Goal: Entertainment & Leisure: Consume media (video, audio)

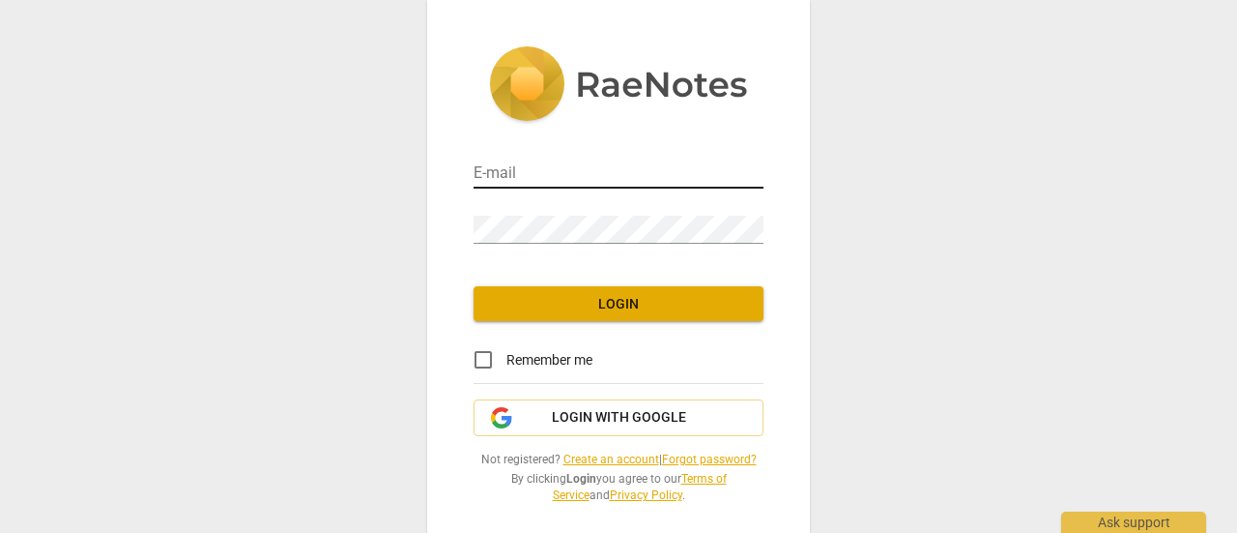
click at [570, 184] on input "email" at bounding box center [619, 174] width 290 height 28
type input "[EMAIL_ADDRESS][DOMAIN_NAME]"
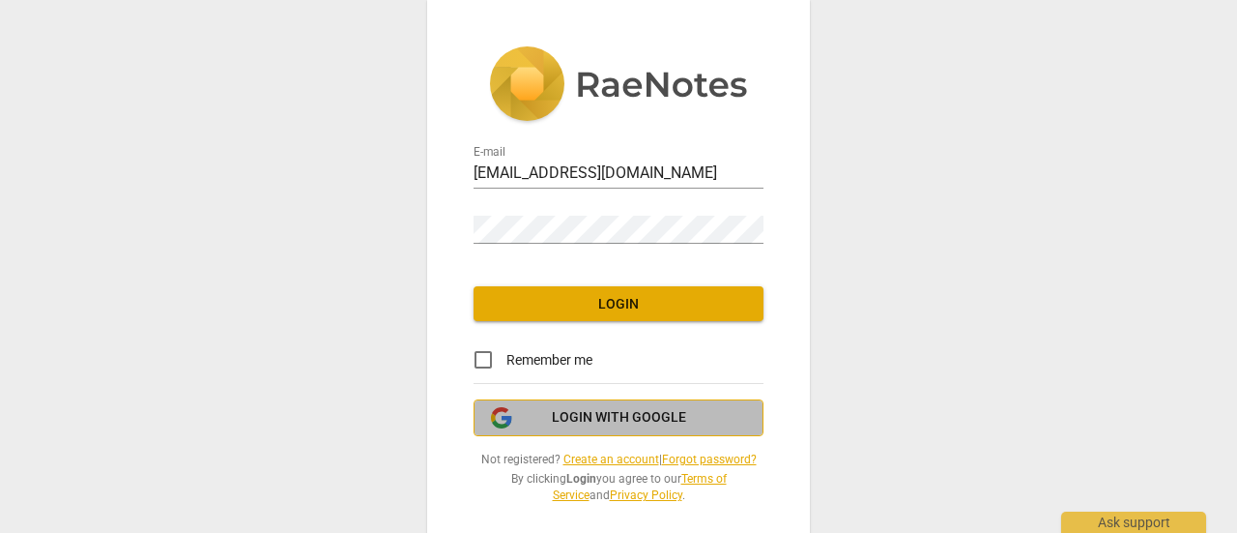
click at [600, 414] on span "Login with Google" at bounding box center [619, 417] width 134 height 19
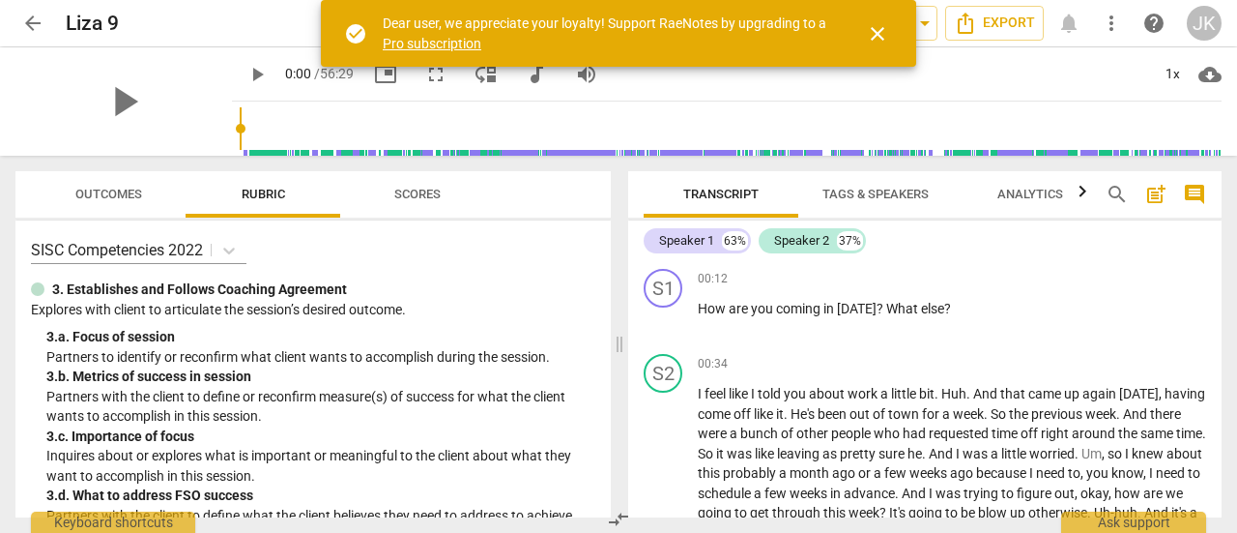
click at [31, 13] on span "arrow_back" at bounding box center [32, 23] width 23 height 23
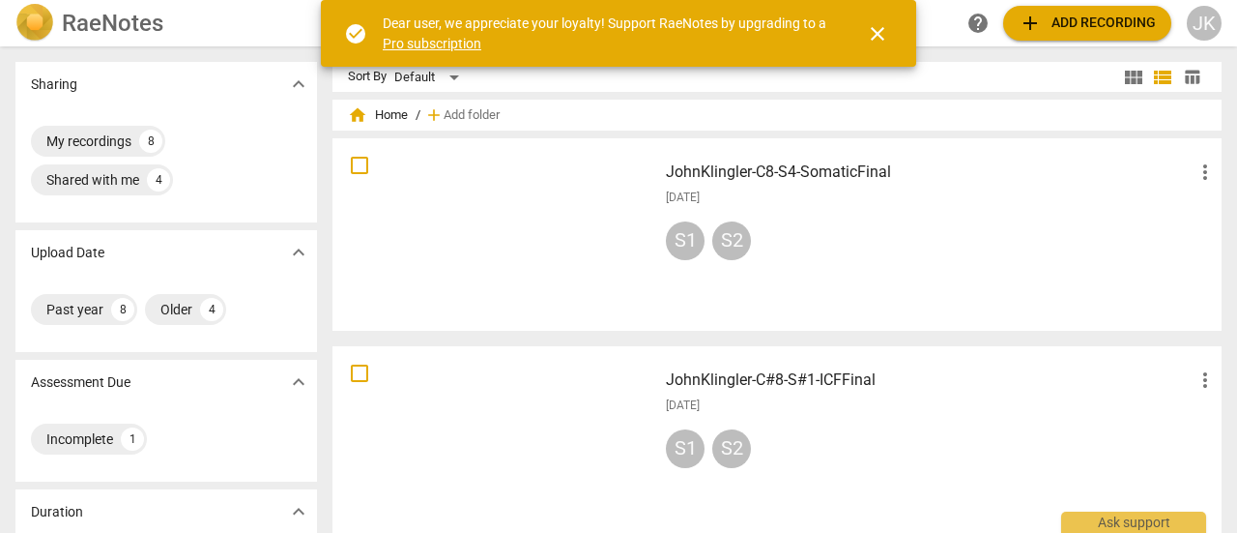
click at [559, 188] on div at bounding box center [494, 234] width 311 height 179
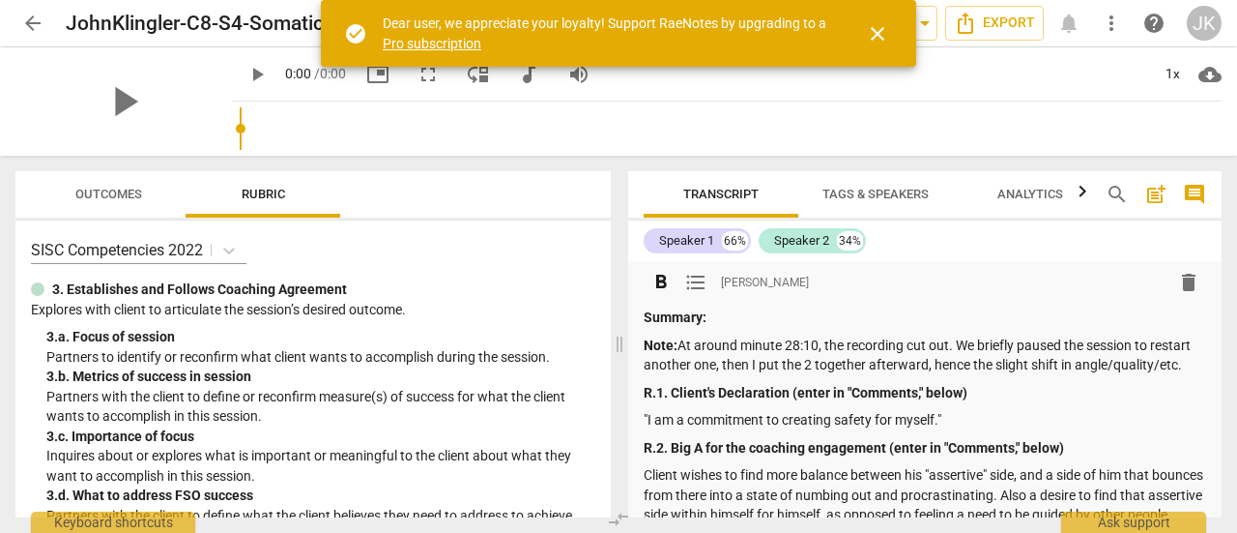
scroll to position [1257, 0]
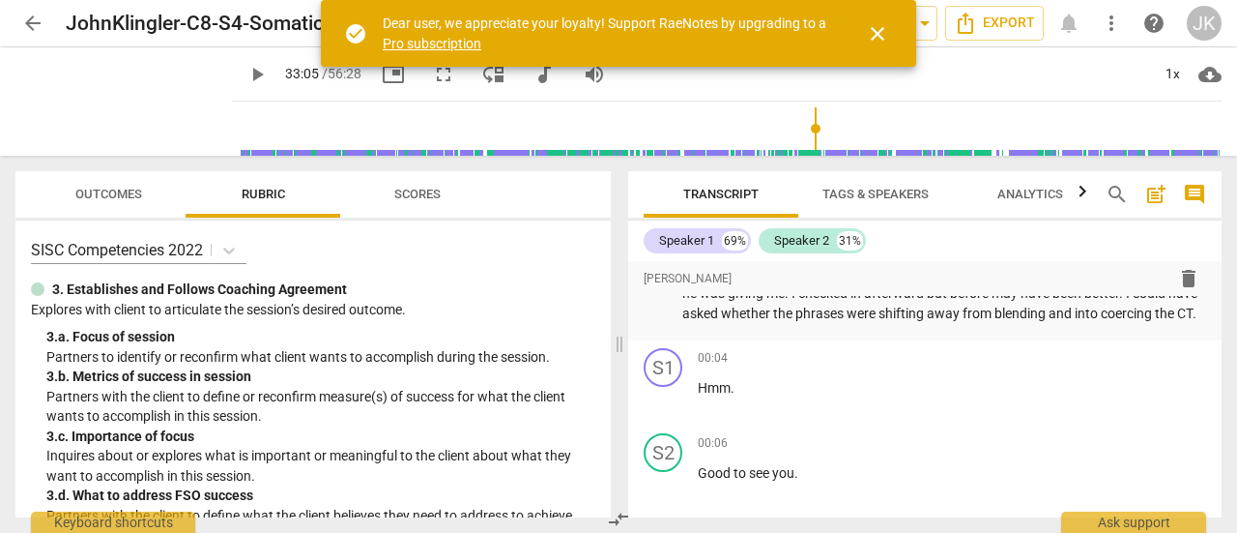
drag, startPoint x: 217, startPoint y: 130, endPoint x: 804, endPoint y: 111, distance: 588.0
click at [804, 111] on input "range" at bounding box center [731, 129] width 982 height 62
click at [246, 83] on span "play_arrow" at bounding box center [257, 74] width 23 height 23
click at [771, 126] on input "range" at bounding box center [731, 129] width 982 height 62
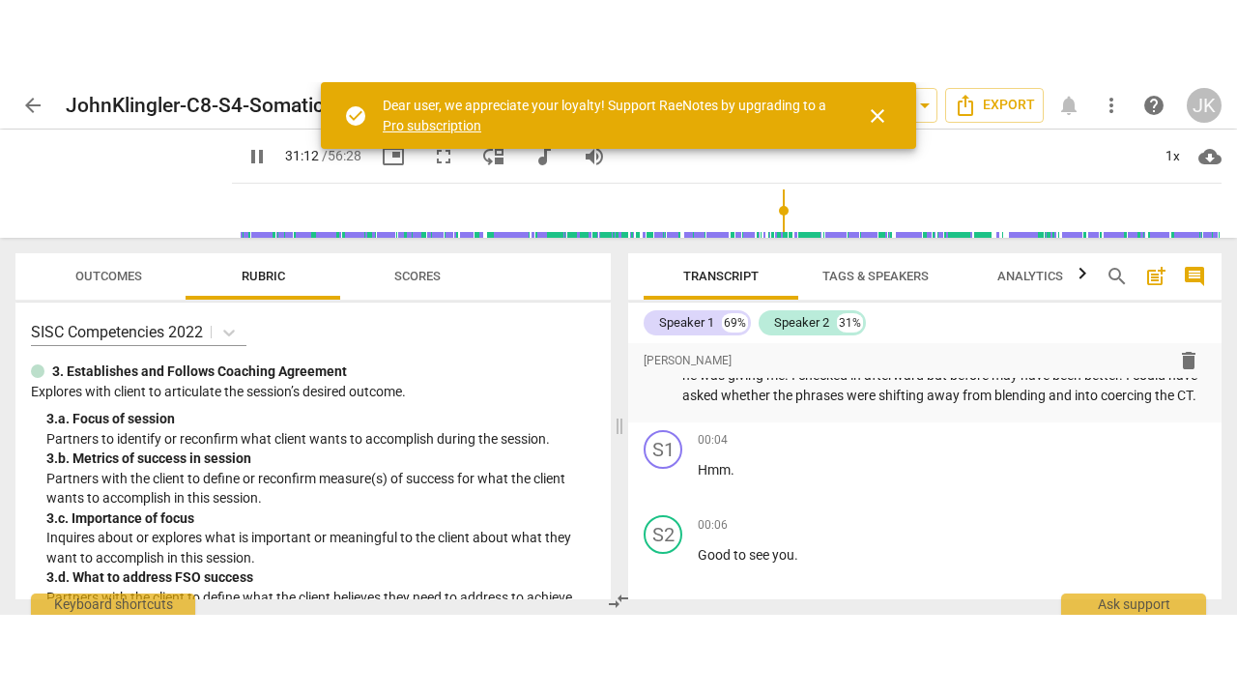
scroll to position [15922, 0]
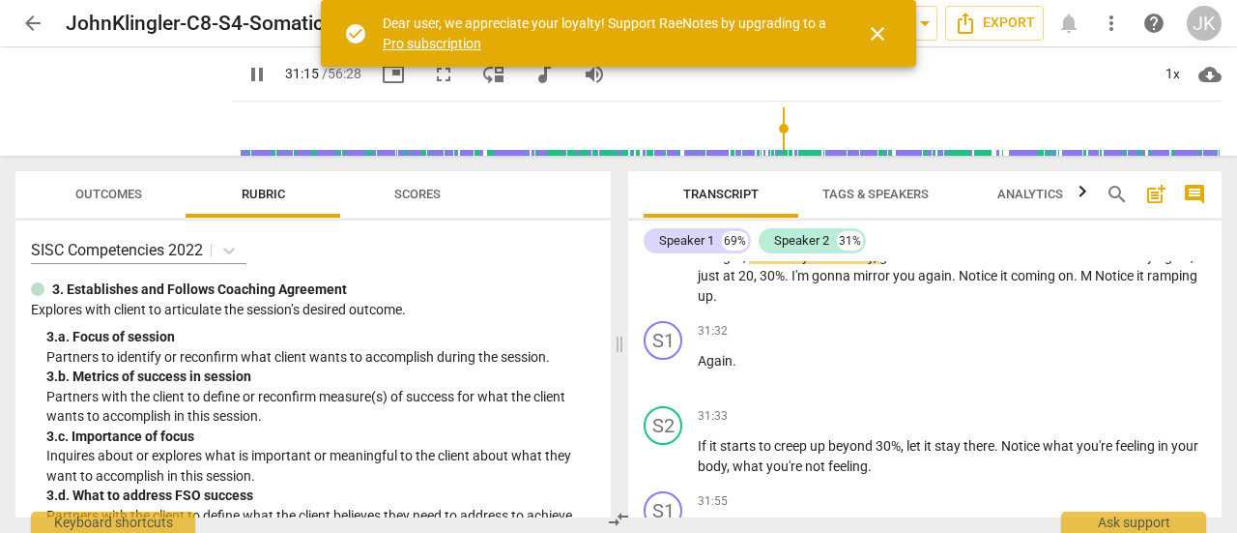
click at [709, 122] on input "range" at bounding box center [731, 129] width 982 height 62
click at [878, 24] on span "close" at bounding box center [877, 33] width 23 height 23
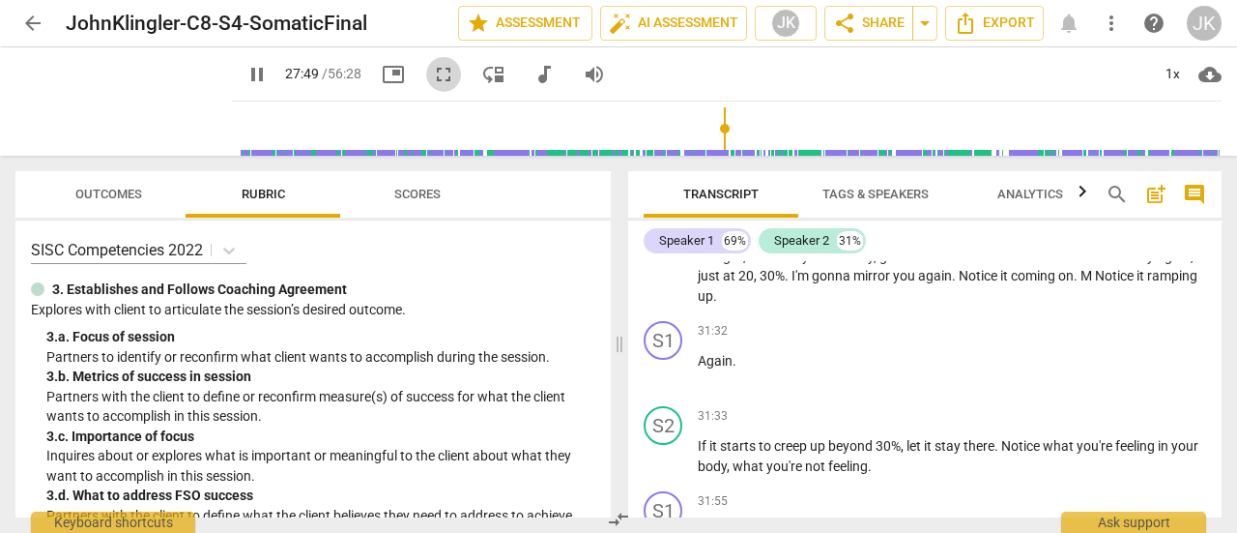
click at [432, 78] on span "fullscreen" at bounding box center [443, 74] width 23 height 23
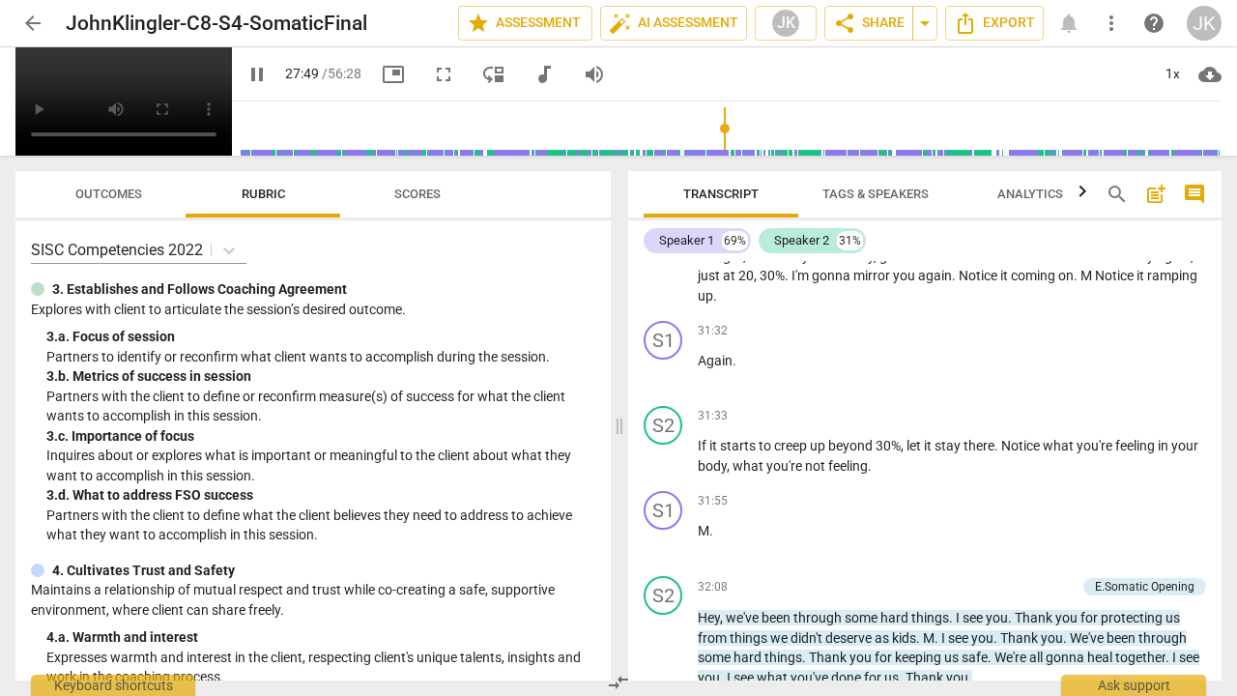
scroll to position [13949, 0]
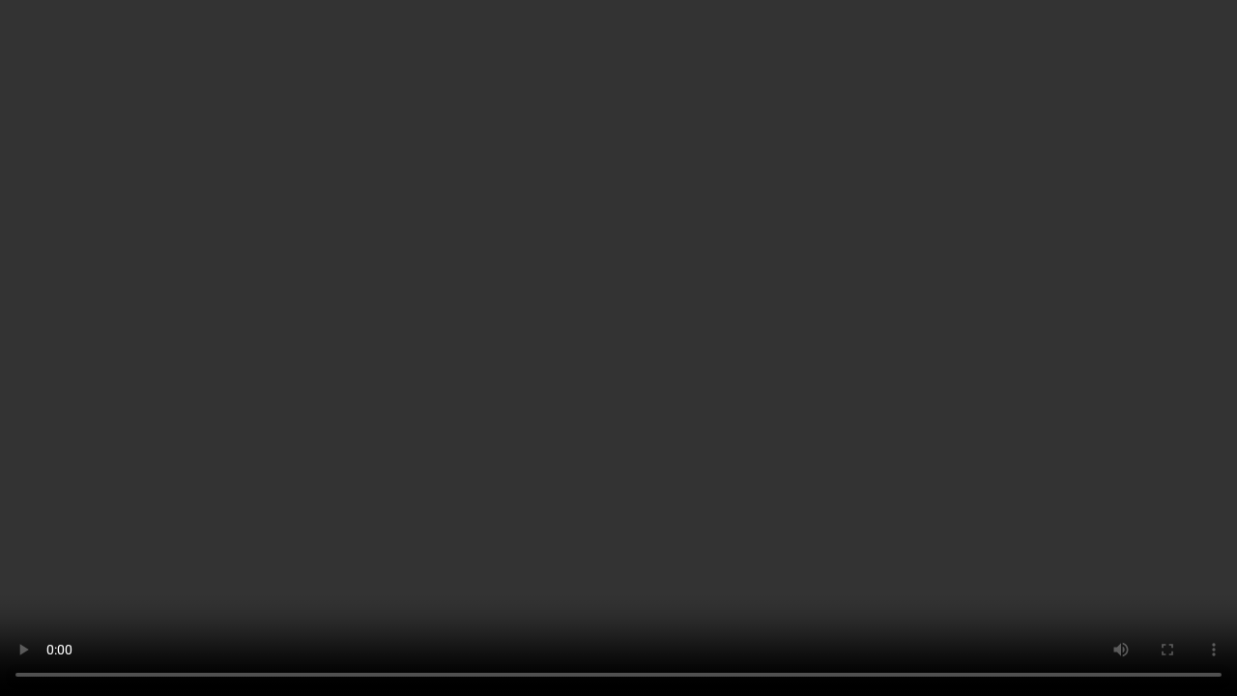
type input "1678"
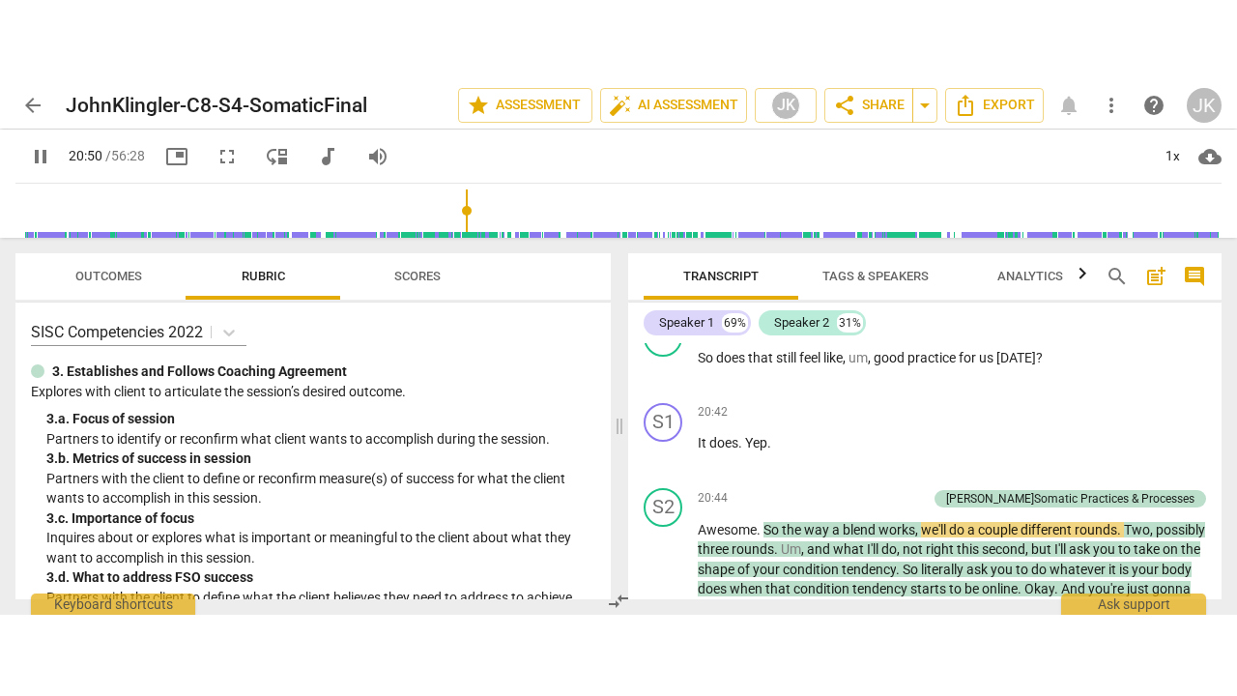
scroll to position [11021, 0]
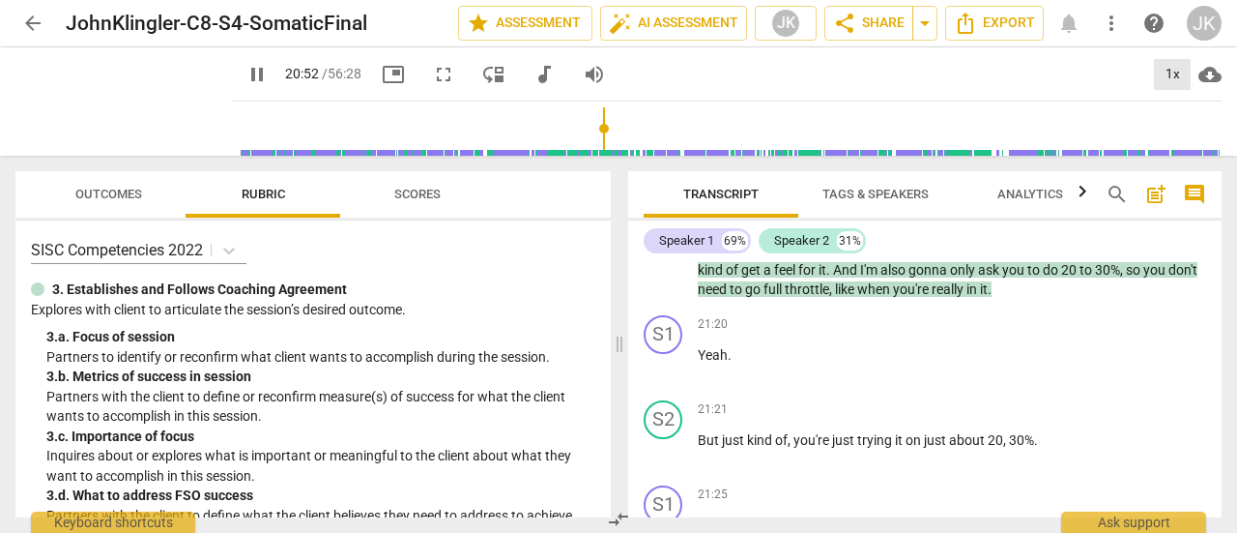
click at [1168, 76] on div "1x" at bounding box center [1172, 74] width 37 height 31
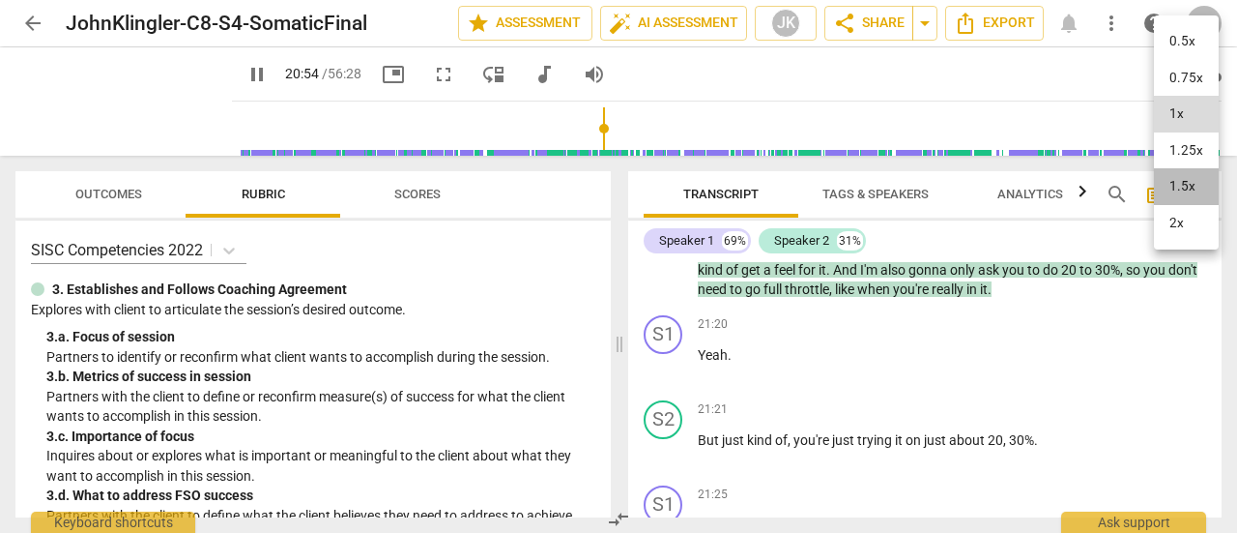
click at [1189, 182] on li "1.5x" at bounding box center [1186, 186] width 65 height 37
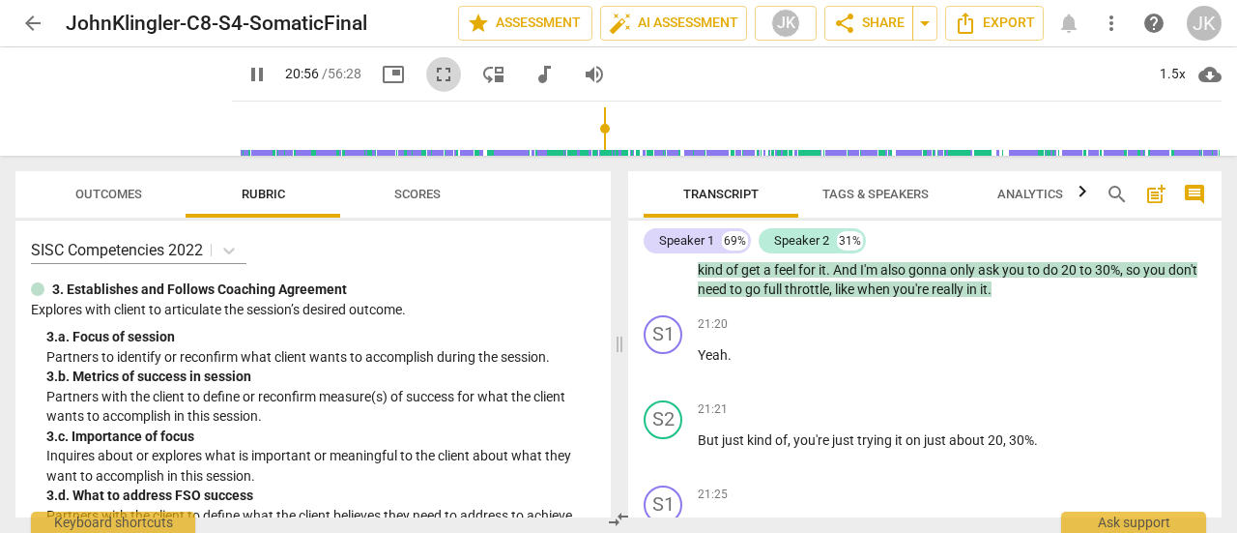
drag, startPoint x: 418, startPoint y: 72, endPoint x: 416, endPoint y: 189, distance: 117.9
click at [432, 72] on span "fullscreen" at bounding box center [443, 74] width 23 height 23
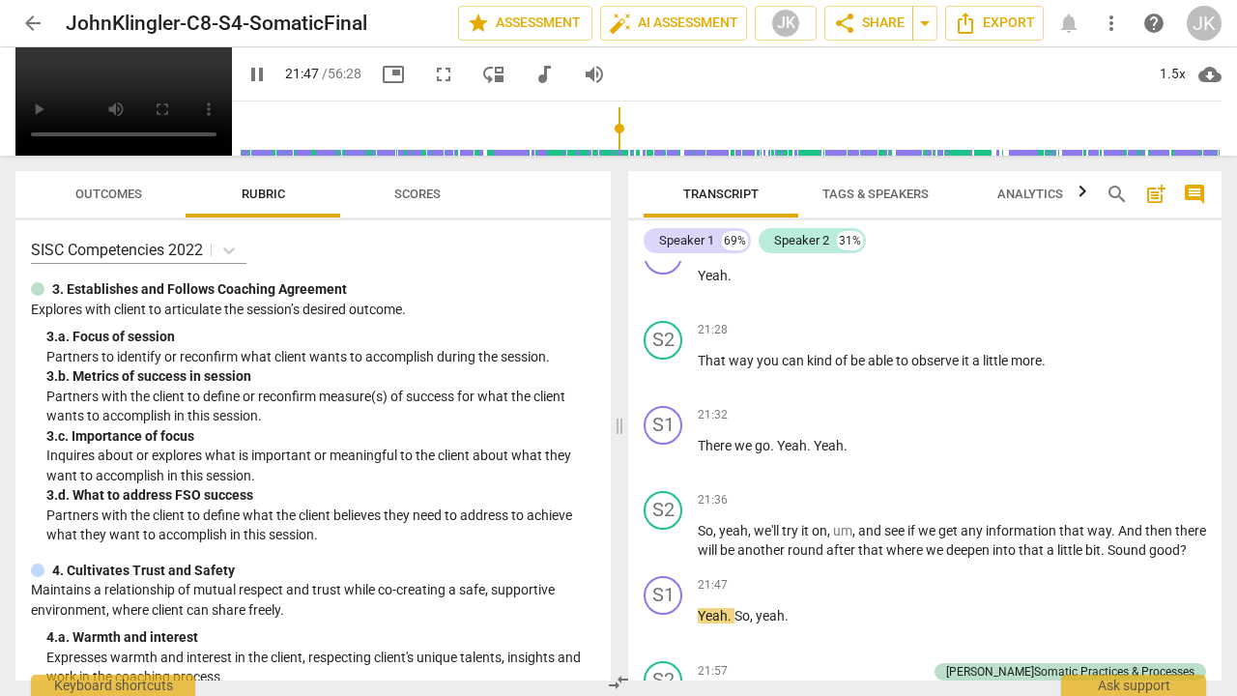
scroll to position [11885, 0]
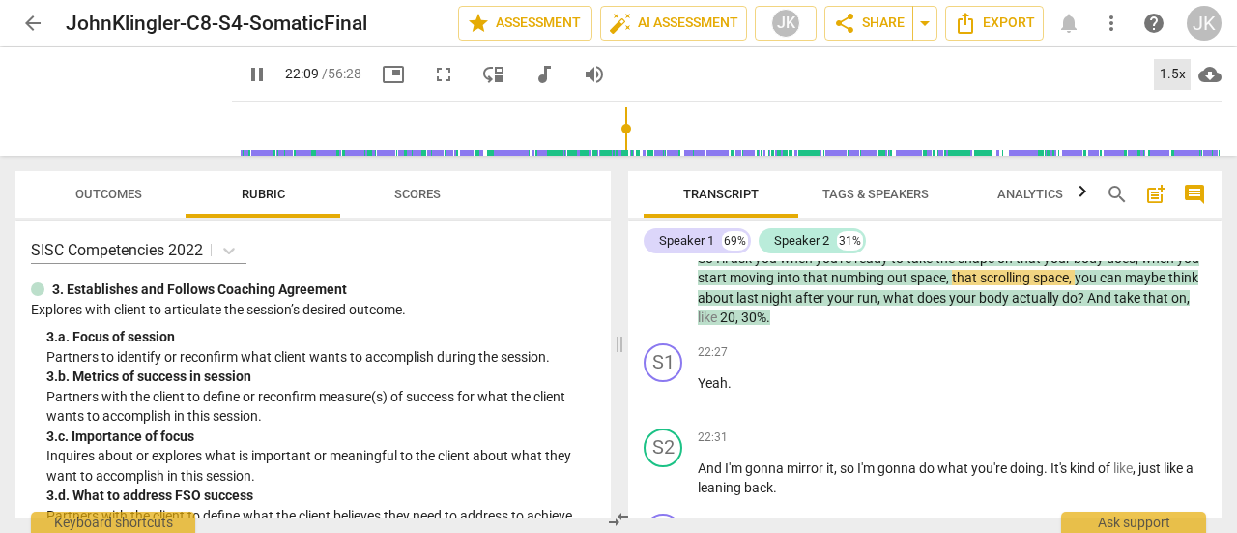
click at [1179, 73] on div "1.5x" at bounding box center [1172, 74] width 37 height 31
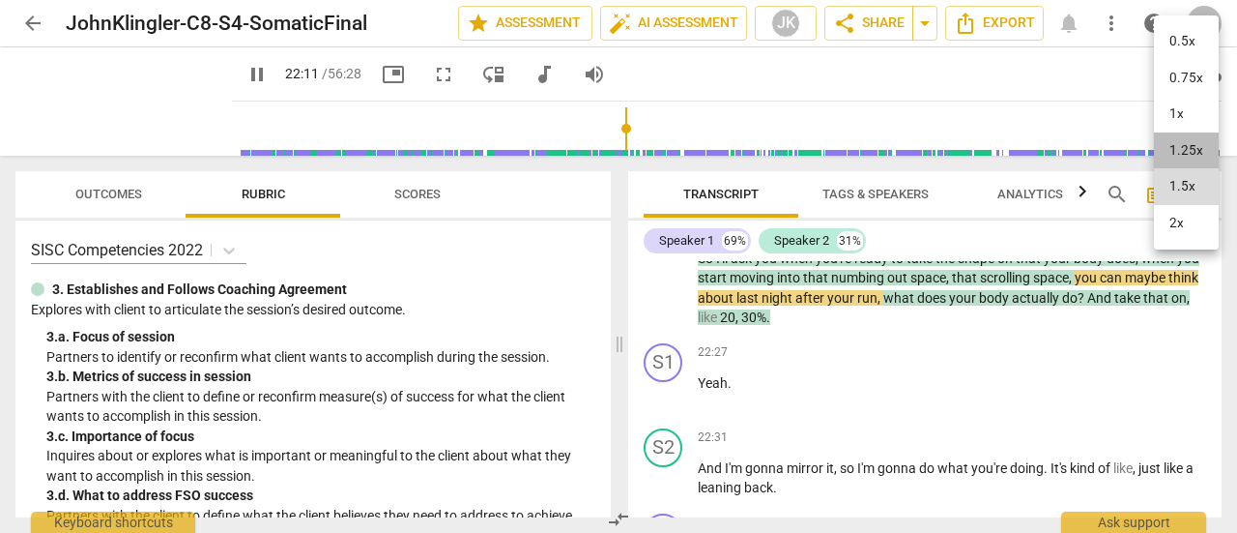
click at [1193, 140] on li "1.25x" at bounding box center [1186, 150] width 65 height 37
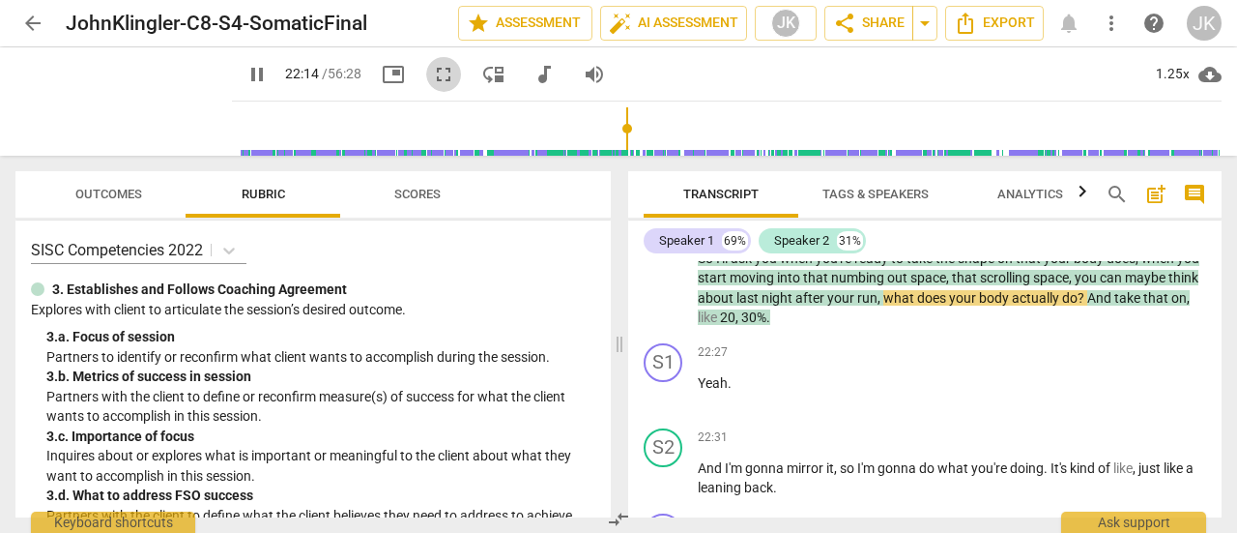
click at [432, 80] on span "fullscreen" at bounding box center [443, 74] width 23 height 23
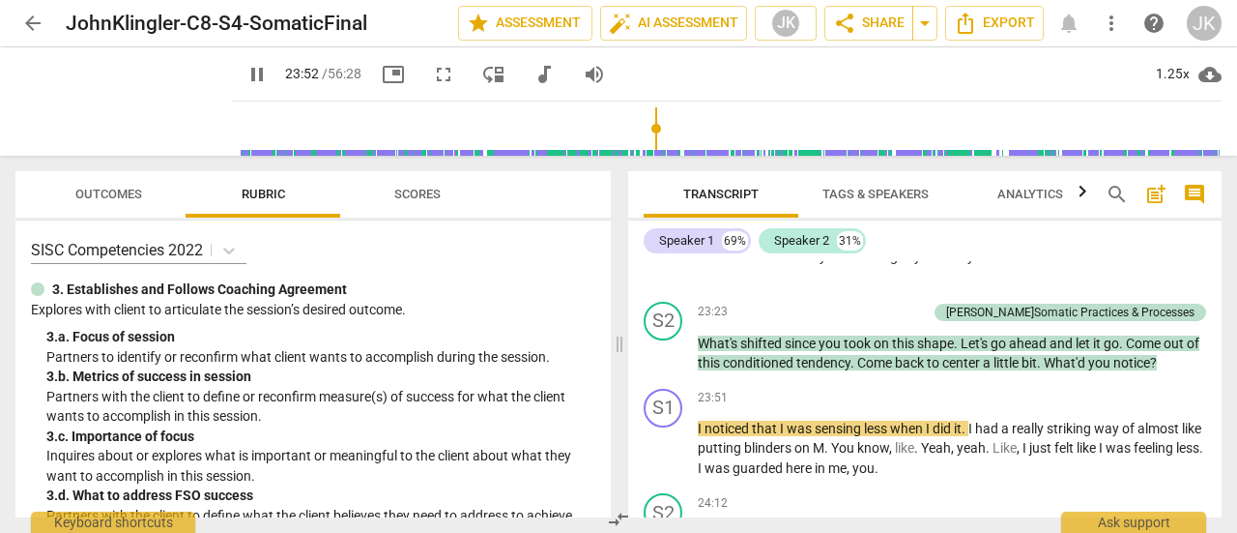
scroll to position [12609, 0]
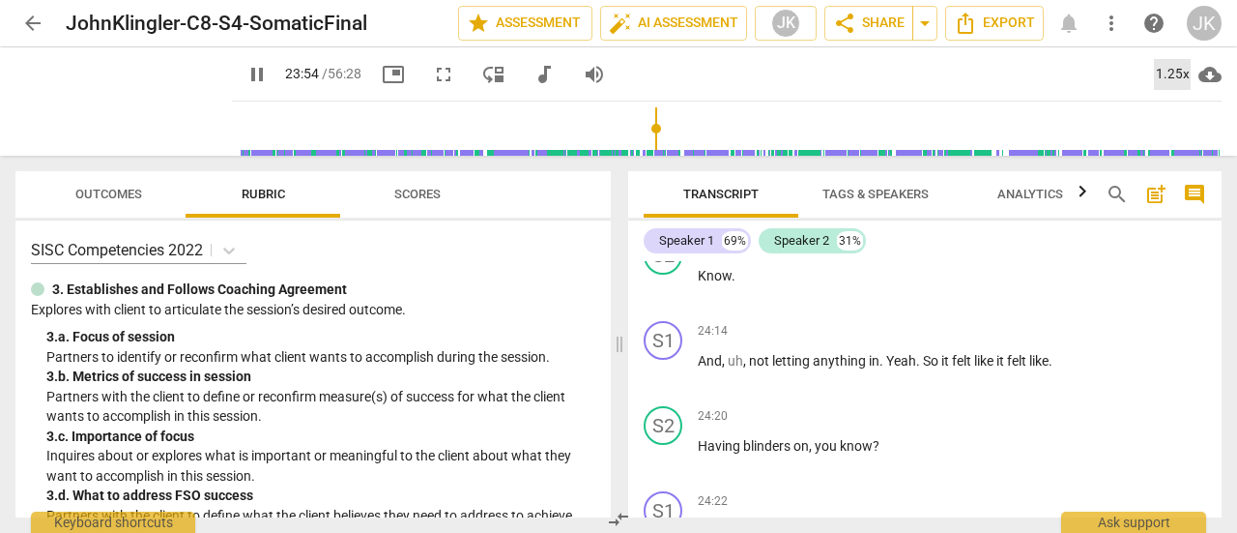
click at [1182, 72] on div "1.25x" at bounding box center [1172, 74] width 37 height 31
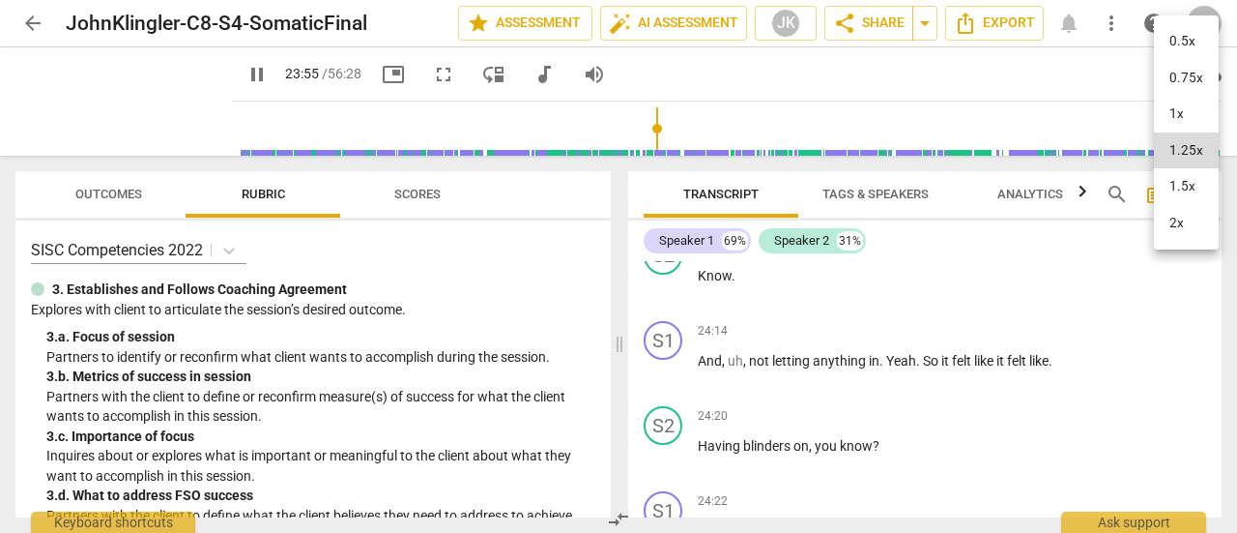
click at [1181, 119] on li "1x" at bounding box center [1186, 114] width 65 height 37
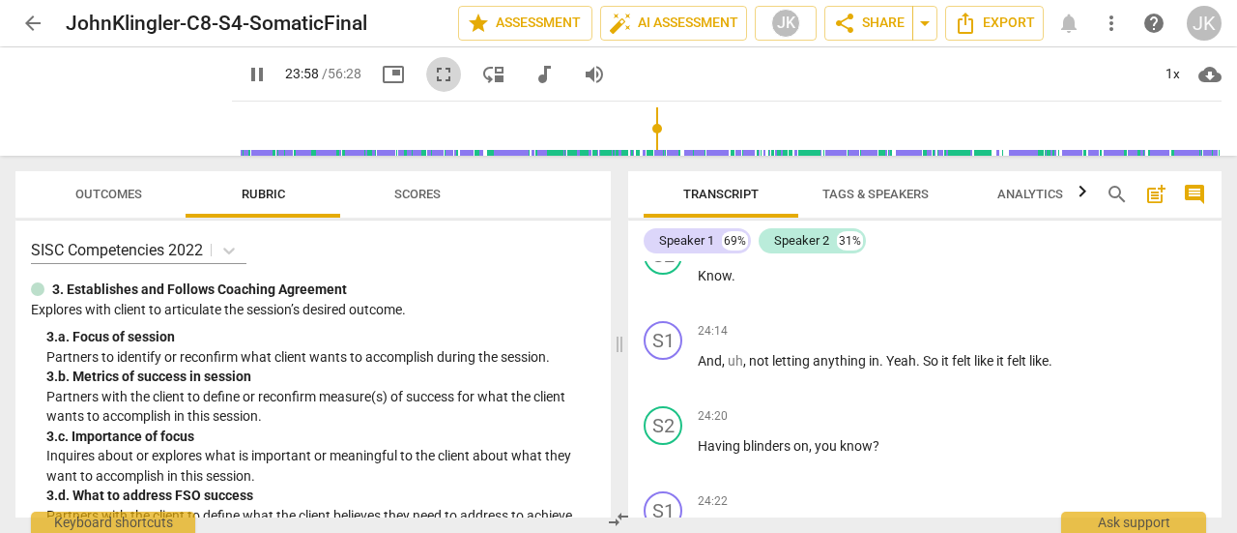
drag, startPoint x: 430, startPoint y: 71, endPoint x: 428, endPoint y: 188, distance: 117.0
click at [432, 71] on span "fullscreen" at bounding box center [443, 74] width 23 height 23
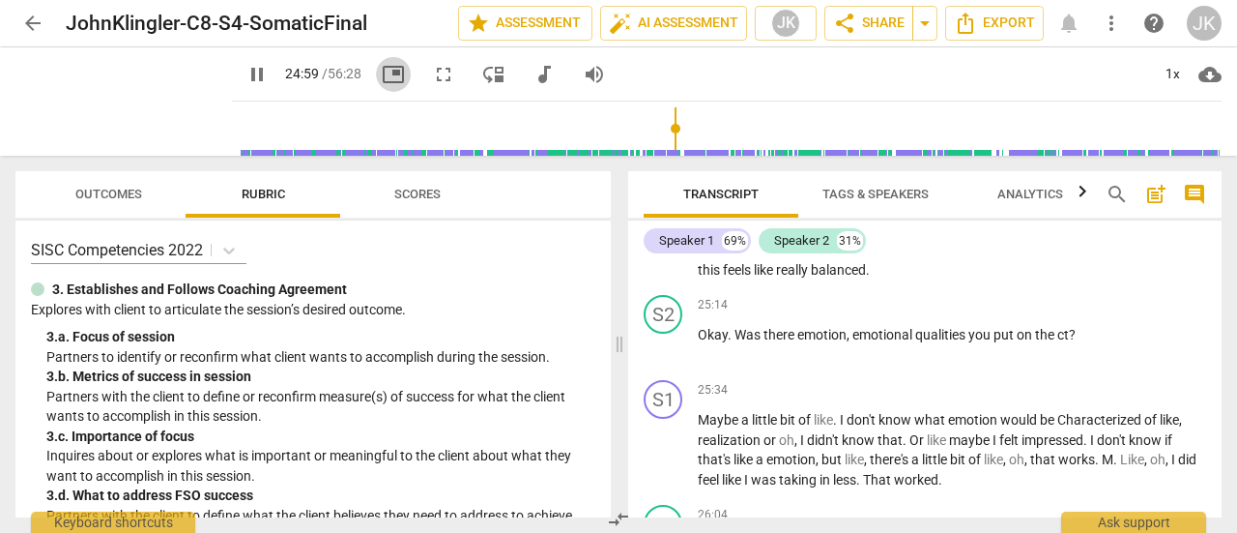
click at [382, 74] on span "picture_in_picture" at bounding box center [393, 74] width 23 height 23
click at [432, 71] on span "fullscreen" at bounding box center [443, 74] width 23 height 23
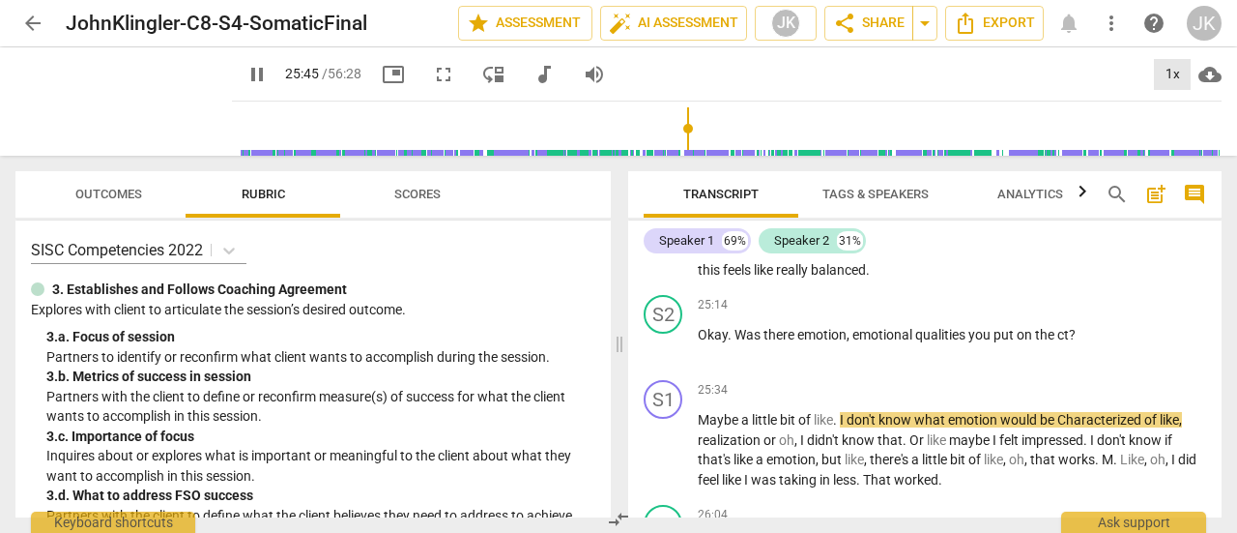
click at [1177, 72] on div "1x" at bounding box center [1172, 74] width 37 height 31
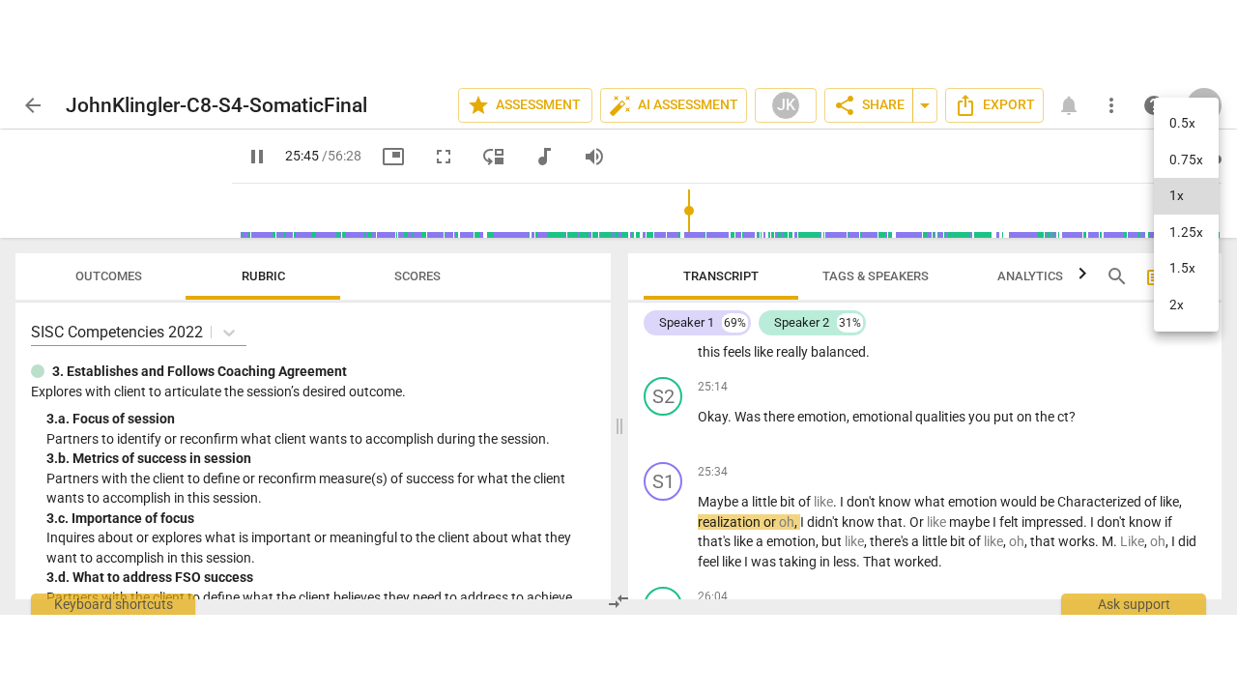
scroll to position [13408, 0]
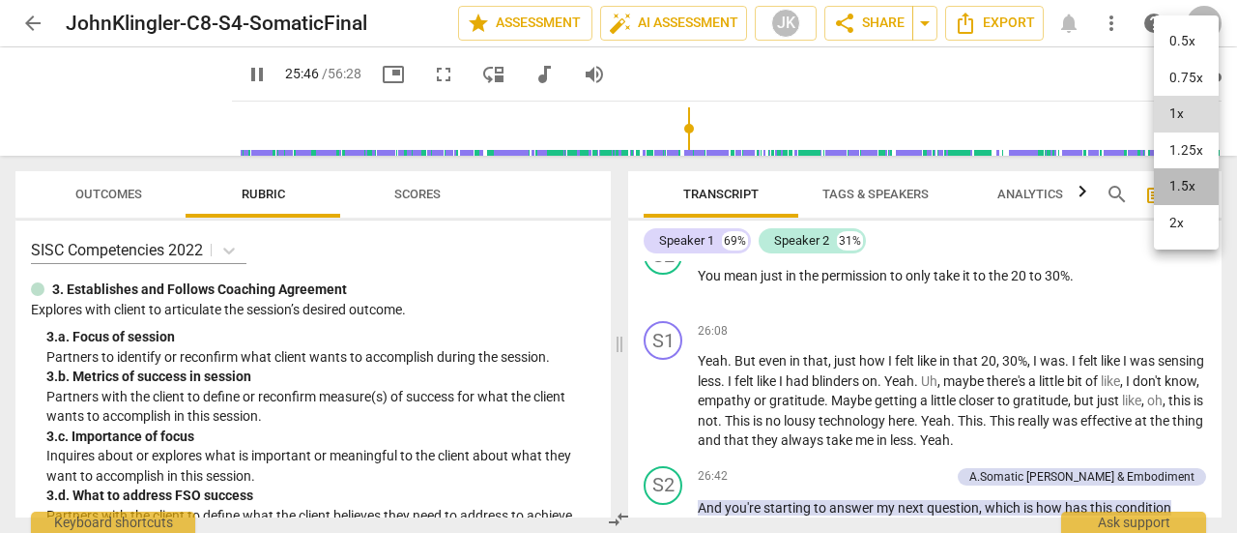
click at [1188, 187] on li "1.5x" at bounding box center [1186, 186] width 65 height 37
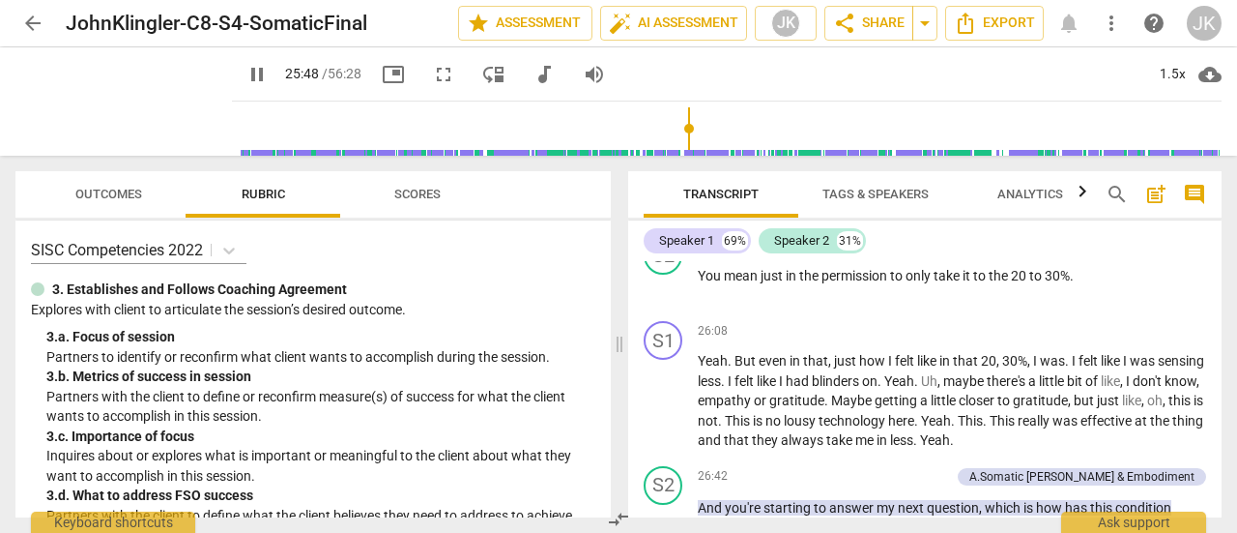
click at [432, 74] on span "fullscreen" at bounding box center [443, 74] width 23 height 23
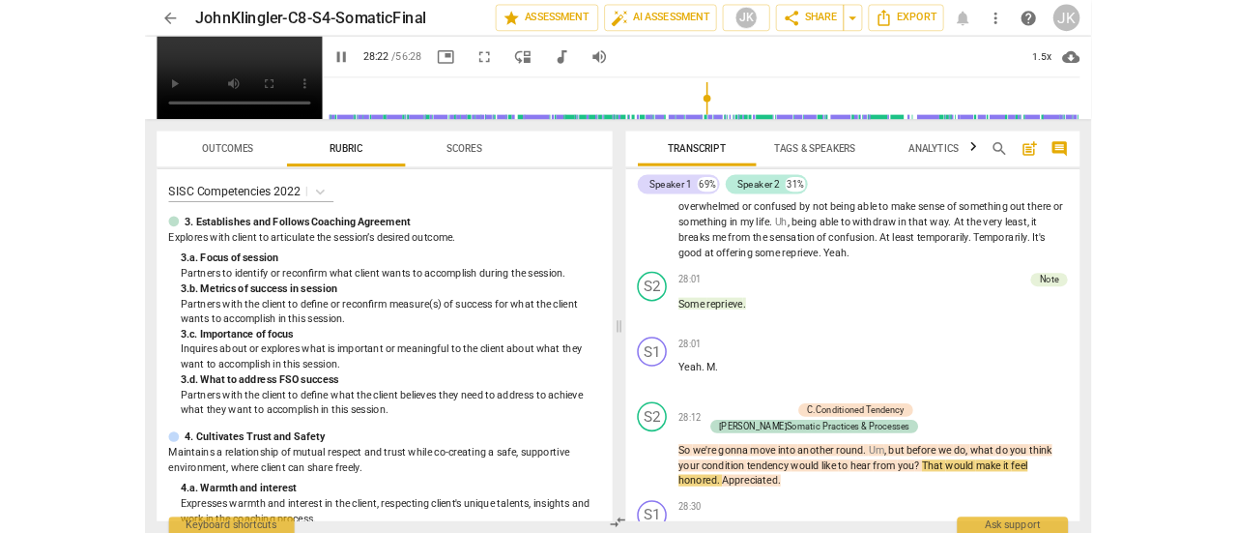
scroll to position [14267, 0]
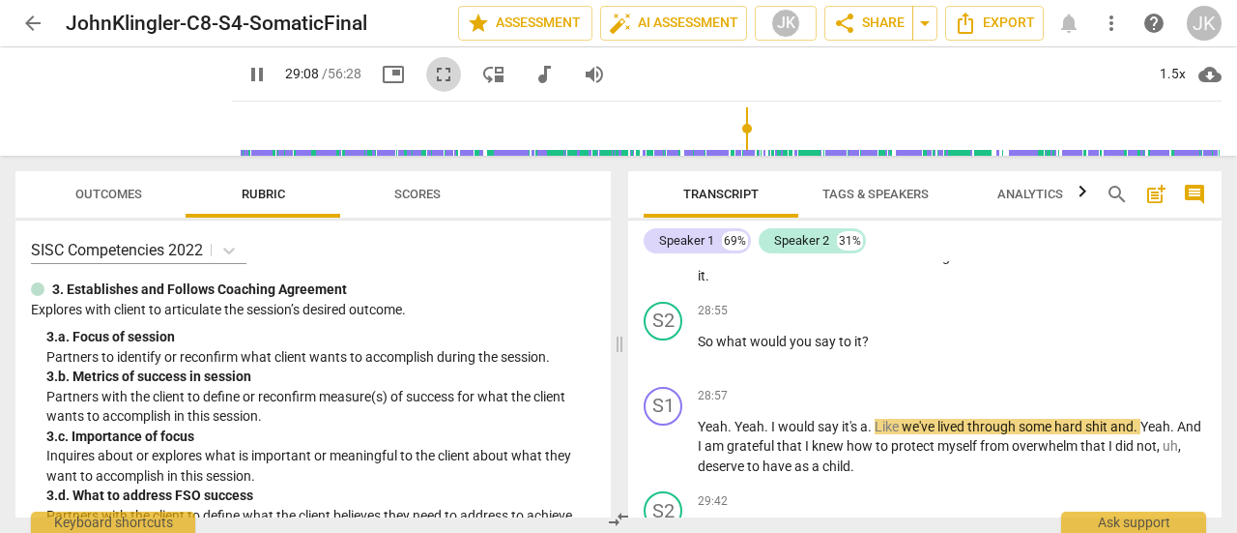
click at [432, 71] on span "fullscreen" at bounding box center [443, 74] width 23 height 23
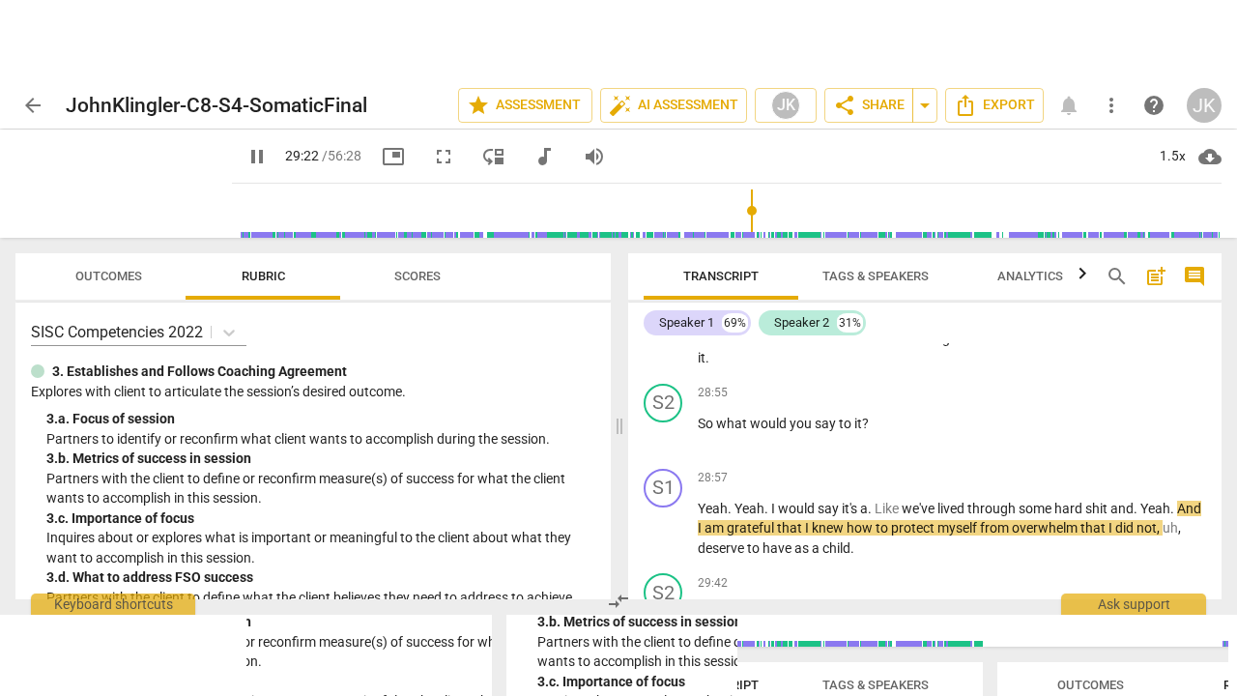
scroll to position [14541, 0]
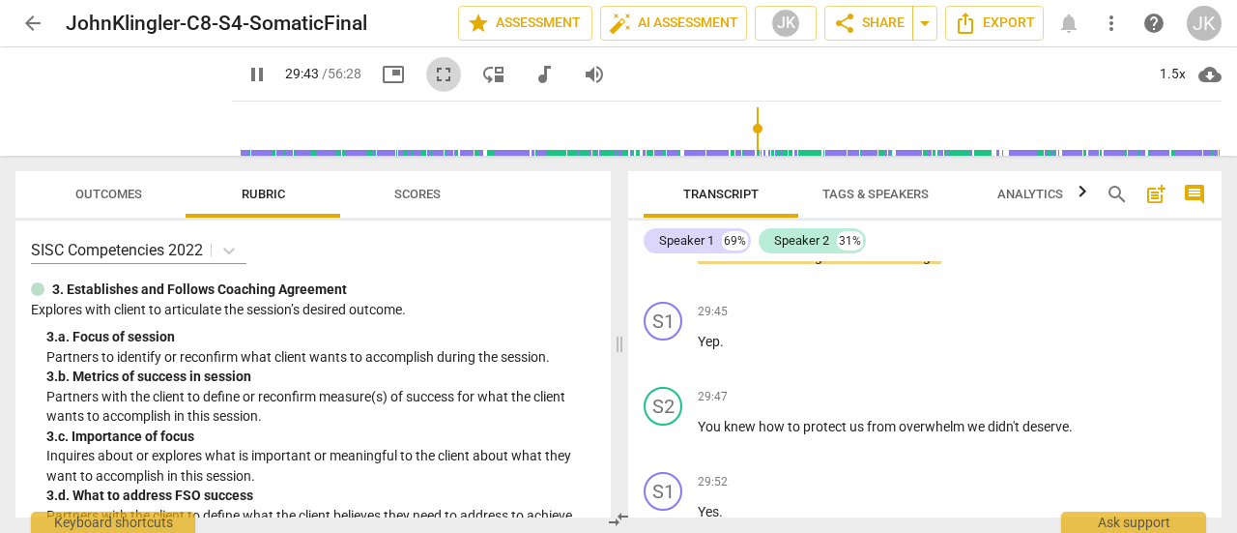
click at [432, 70] on span "fullscreen" at bounding box center [443, 74] width 23 height 23
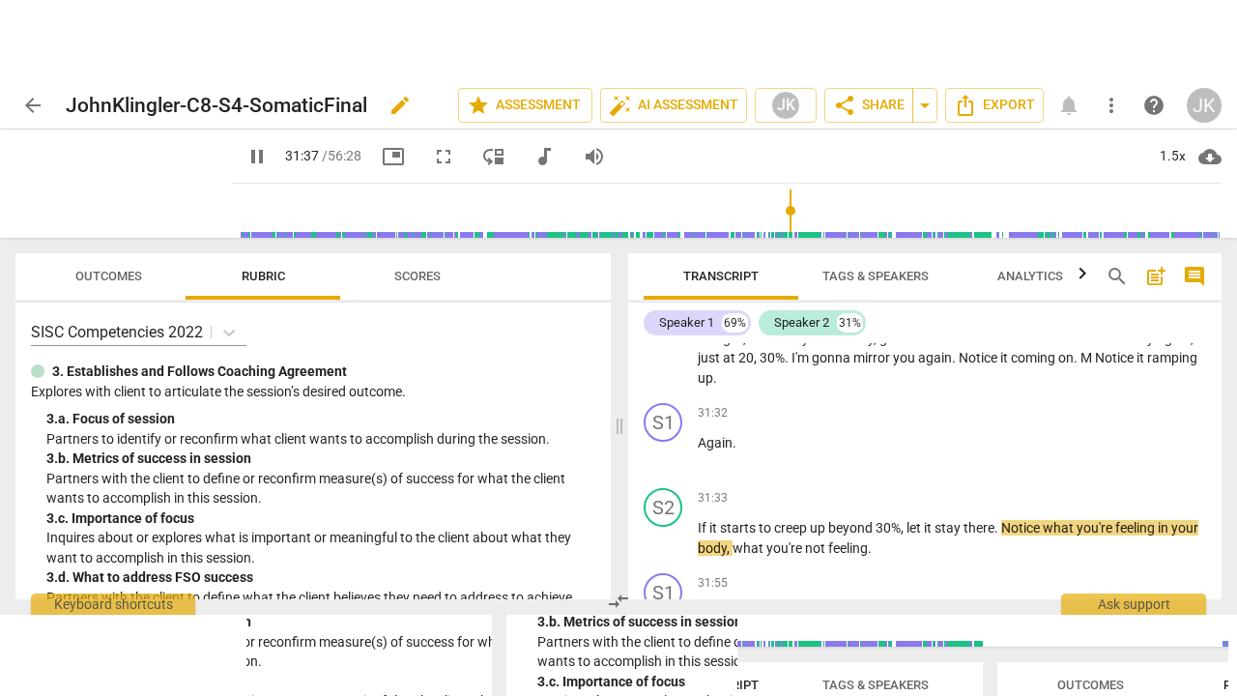
scroll to position [16198, 0]
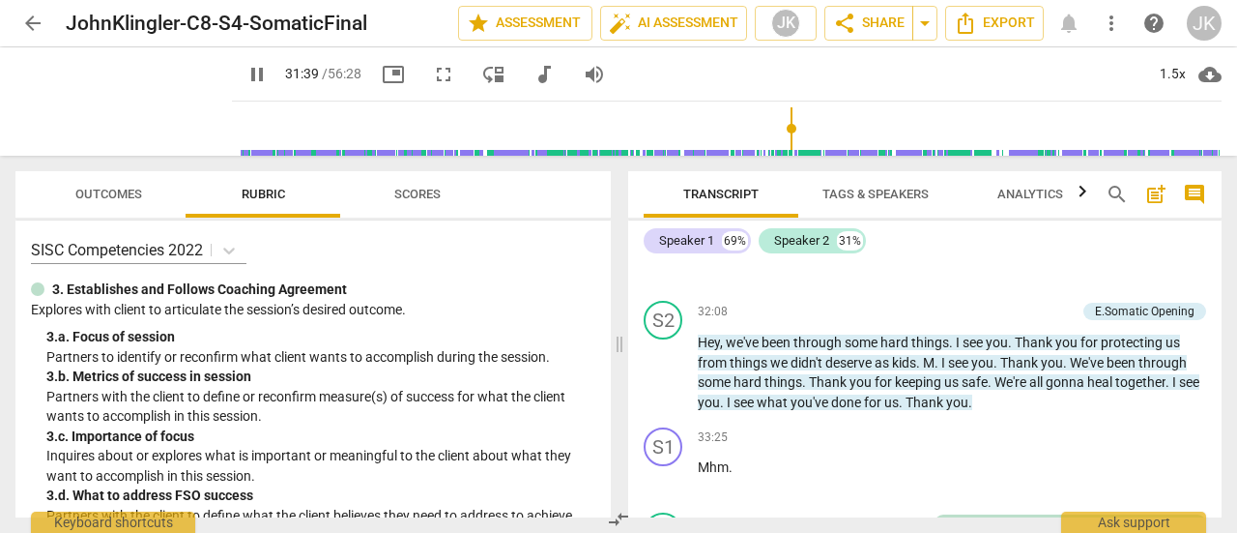
drag, startPoint x: 418, startPoint y: 69, endPoint x: 416, endPoint y: 186, distance: 117.0
click at [432, 69] on span "fullscreen" at bounding box center [443, 74] width 23 height 23
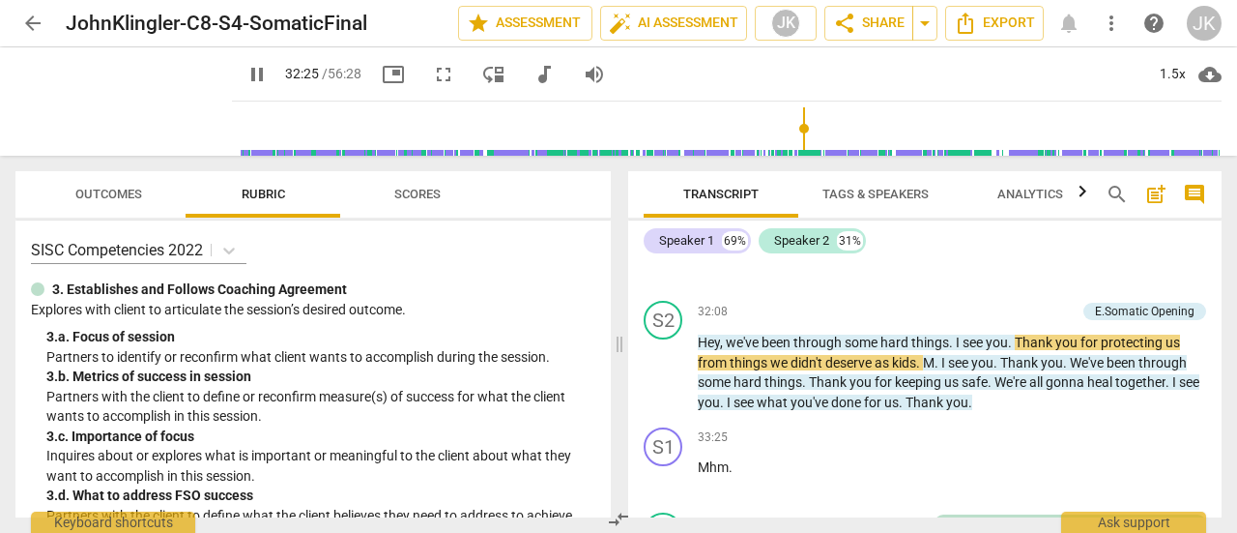
click at [426, 62] on button "fullscreen" at bounding box center [443, 74] width 35 height 35
drag, startPoint x: 1193, startPoint y: 67, endPoint x: 1183, endPoint y: 69, distance: 9.9
click at [1193, 69] on div "1.5x cloud_download" at bounding box center [1183, 74] width 75 height 31
click at [1180, 68] on div "1.5x" at bounding box center [1172, 74] width 37 height 31
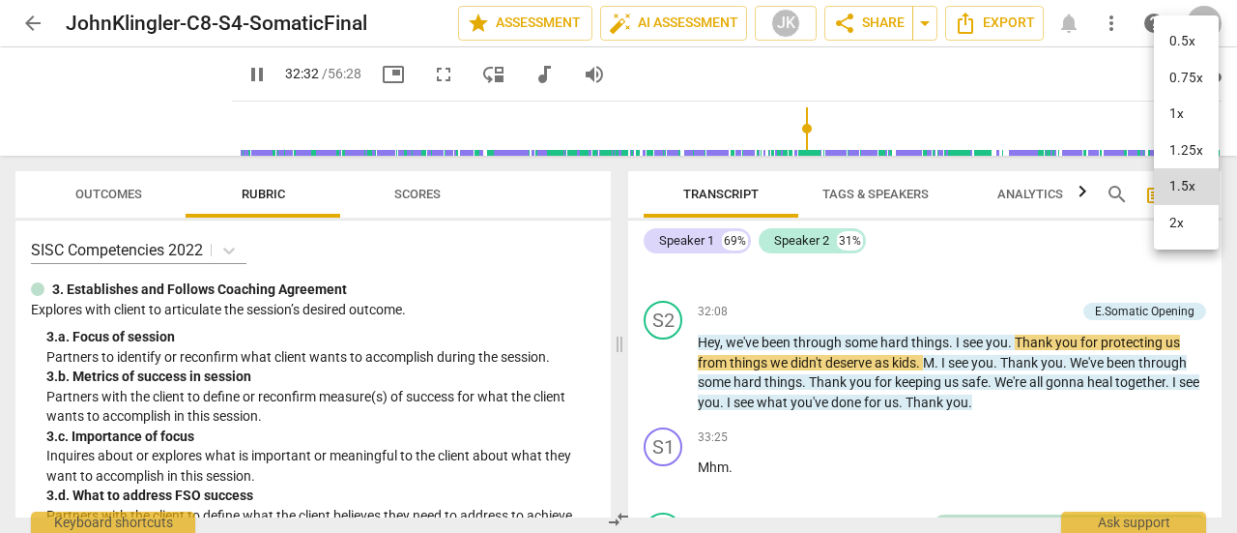
click at [1185, 105] on li "1x" at bounding box center [1186, 114] width 65 height 37
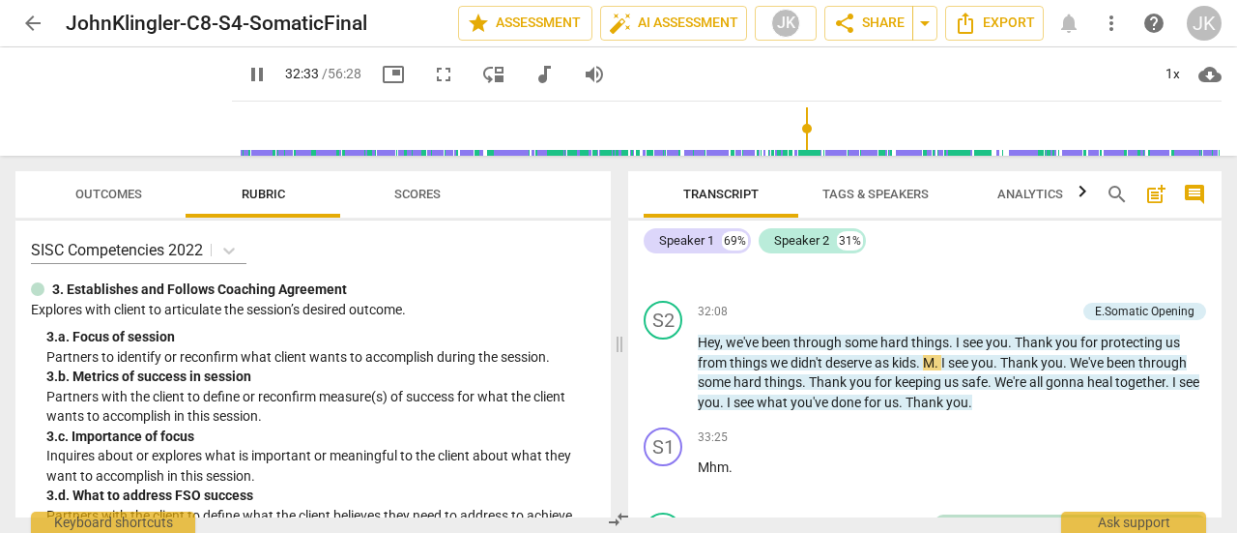
click at [382, 74] on span "picture_in_picture" at bounding box center [393, 74] width 23 height 23
click at [432, 63] on span "fullscreen" at bounding box center [443, 74] width 23 height 23
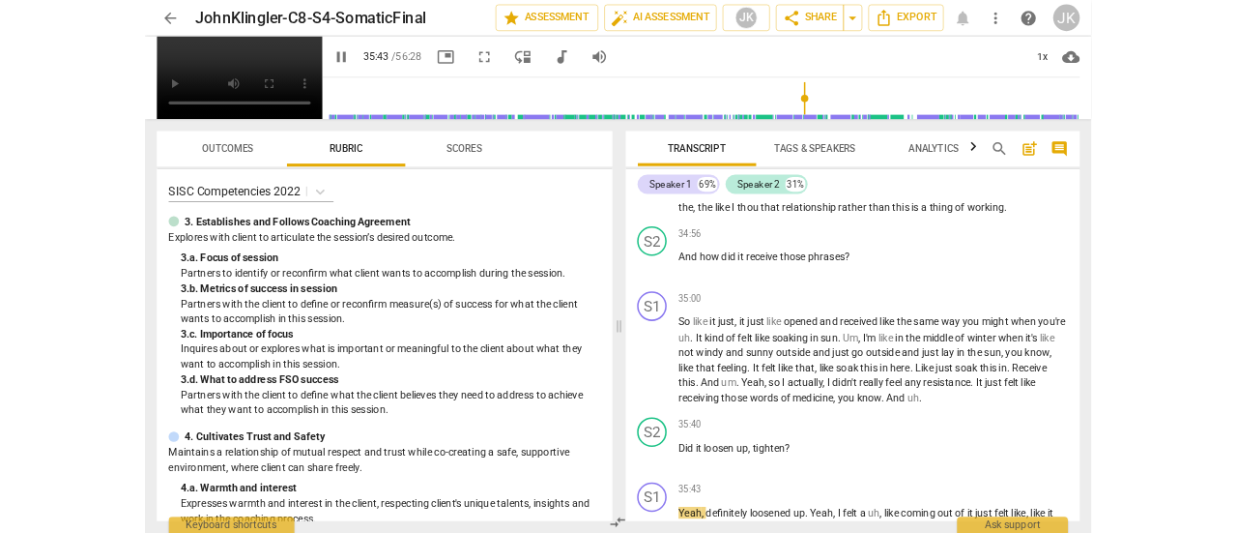
scroll to position [17163, 0]
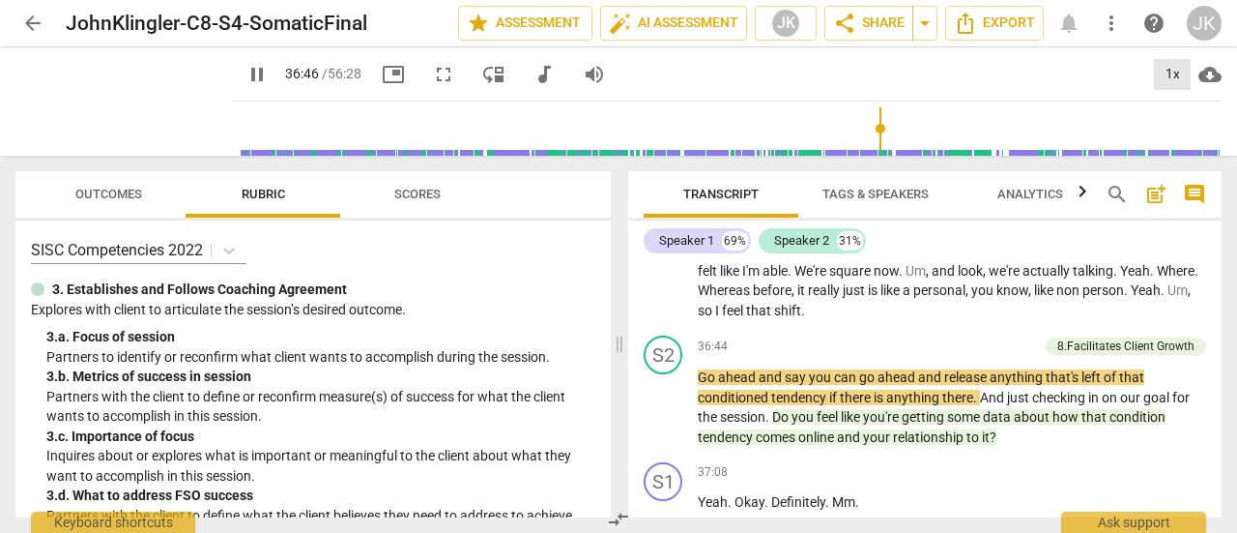
click at [1175, 65] on div "1x" at bounding box center [1172, 74] width 37 height 31
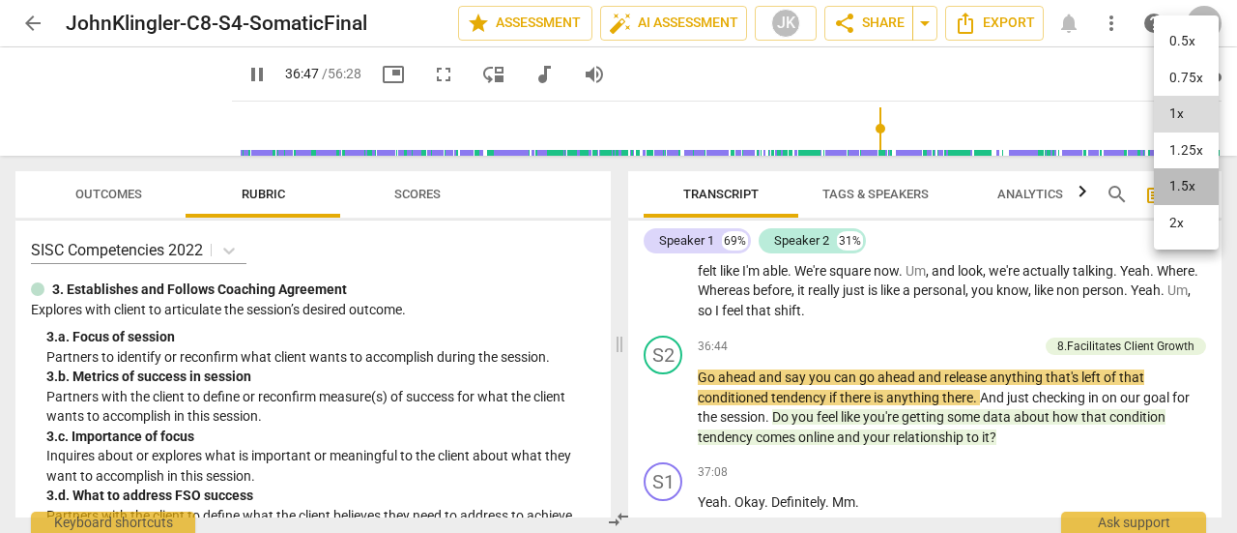
click at [1190, 175] on li "1.5x" at bounding box center [1186, 186] width 65 height 37
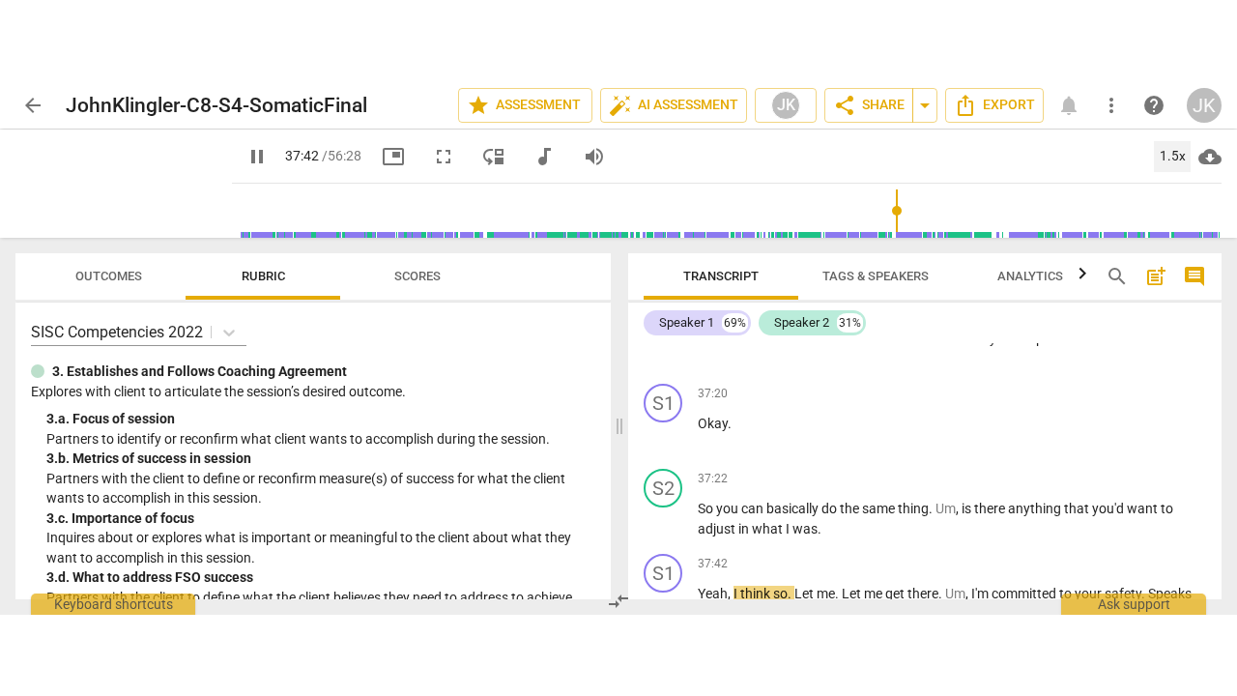
scroll to position [17833, 0]
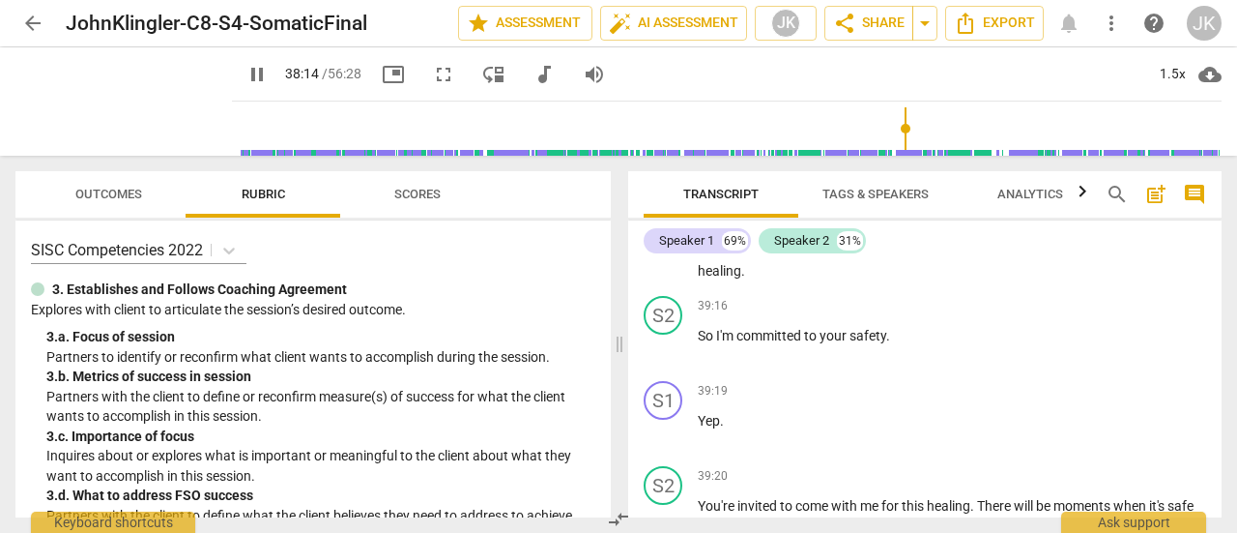
click at [426, 82] on span "fullscreen" at bounding box center [443, 74] width 35 height 23
click at [404, 78] on div "pause 38:36 / 56:28 picture_in_picture fullscreen move_down audiotrack volume_up" at bounding box center [426, 74] width 388 height 35
click at [432, 76] on span "fullscreen" at bounding box center [443, 74] width 23 height 23
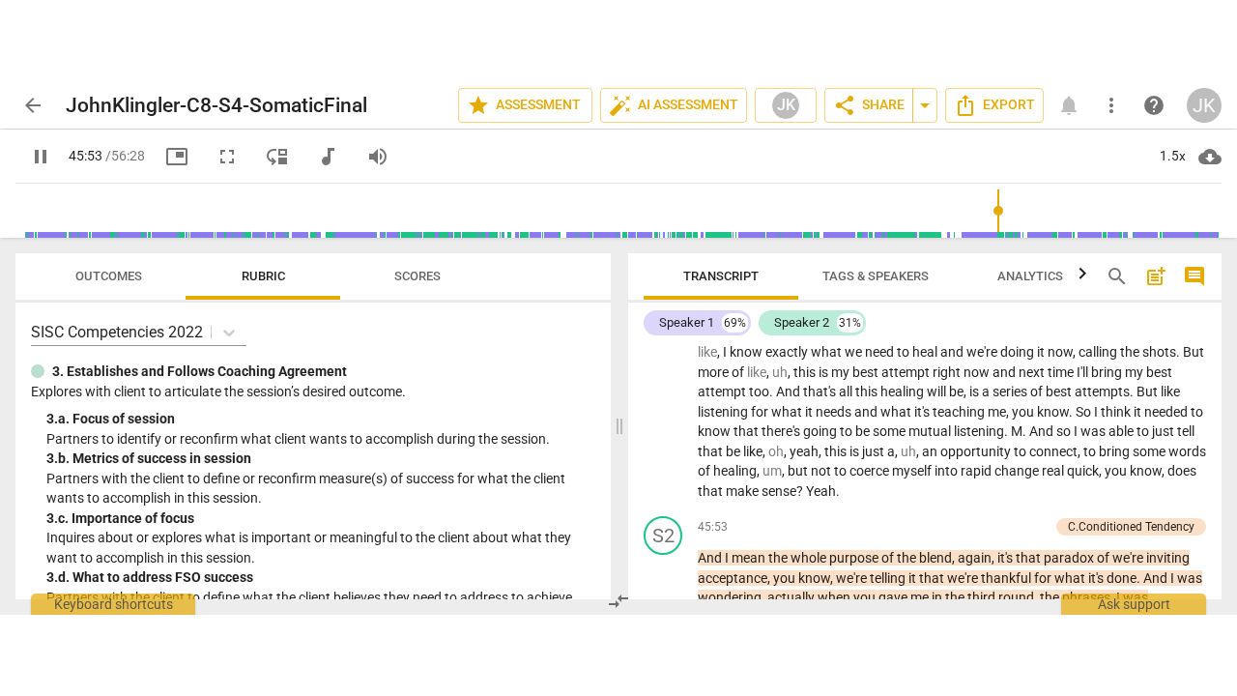
scroll to position [20188, 0]
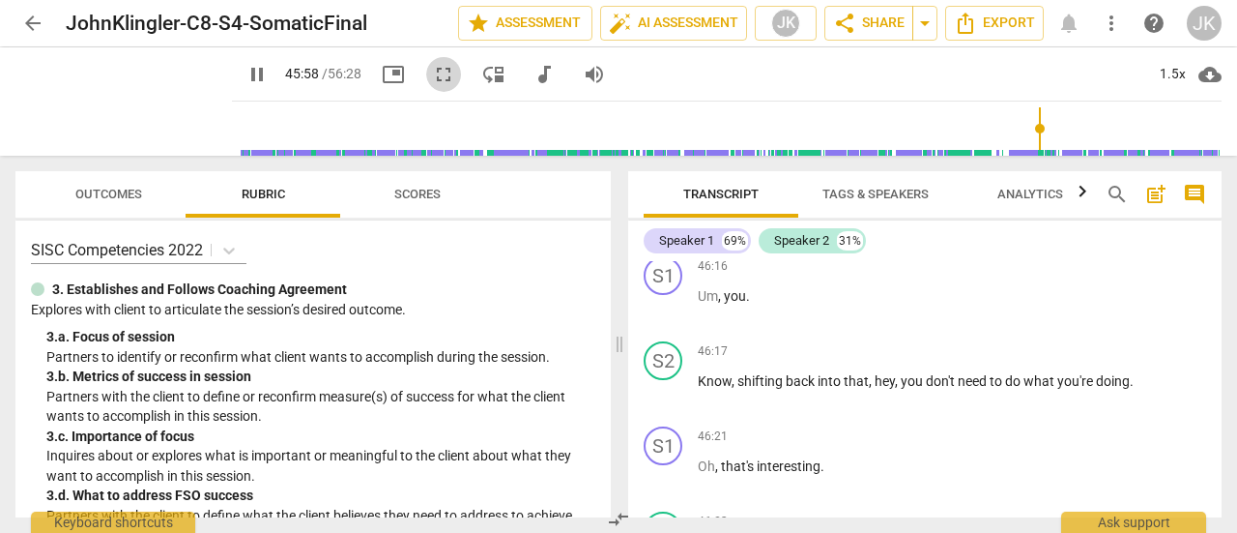
click at [432, 80] on span "fullscreen" at bounding box center [443, 74] width 23 height 23
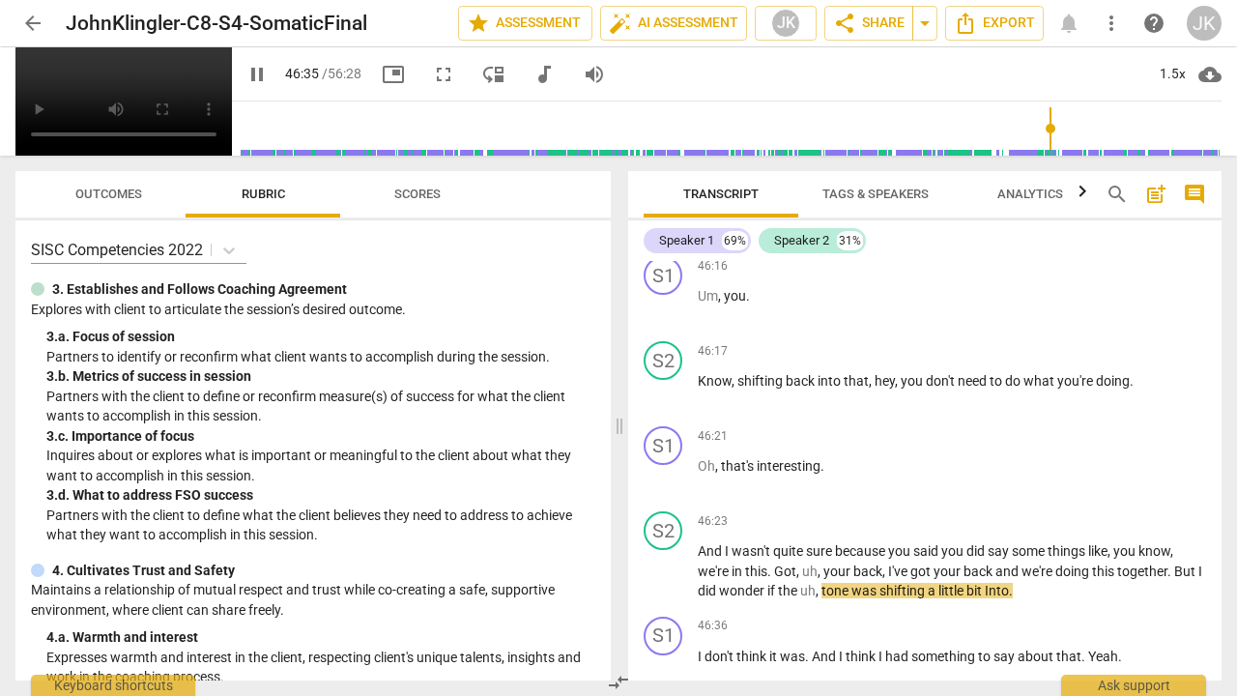
scroll to position [20607, 0]
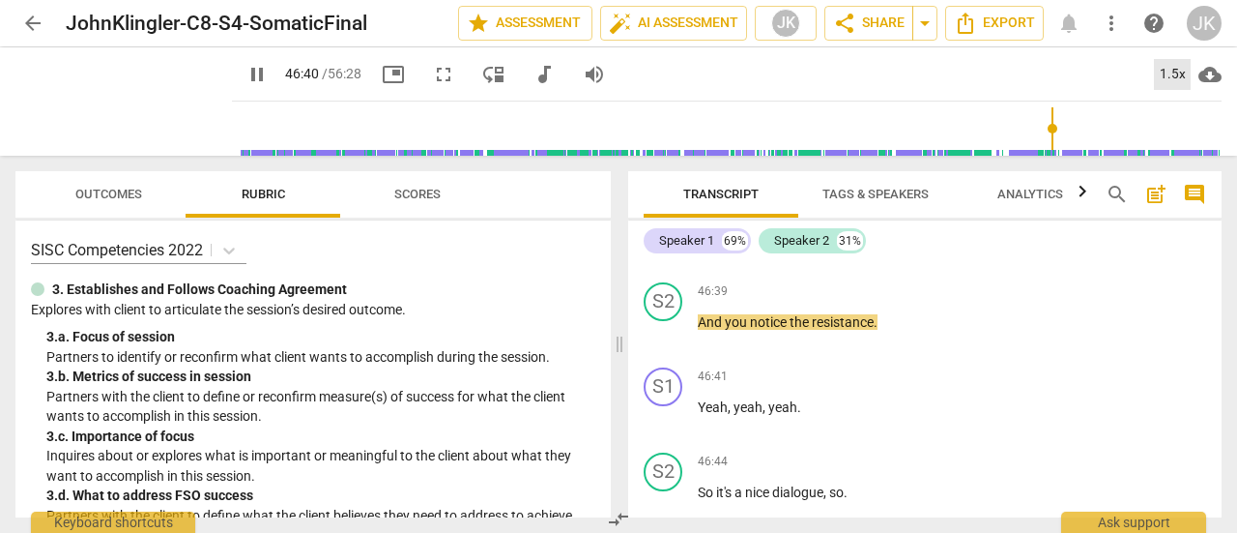
click at [1168, 71] on div "1.5x" at bounding box center [1172, 74] width 37 height 31
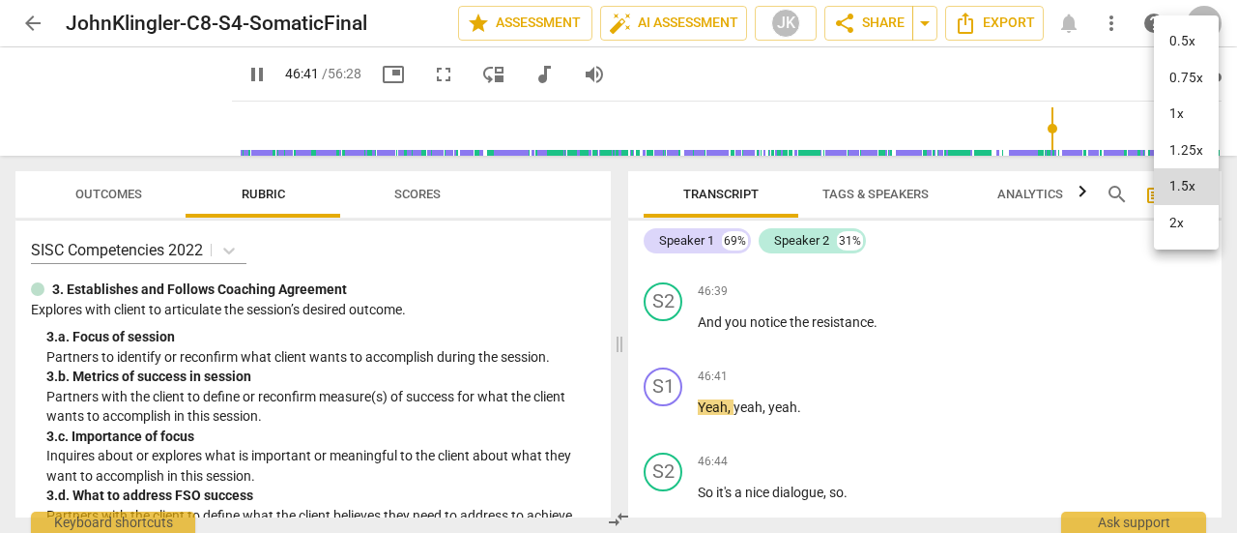
click at [1181, 108] on li "1x" at bounding box center [1186, 114] width 65 height 37
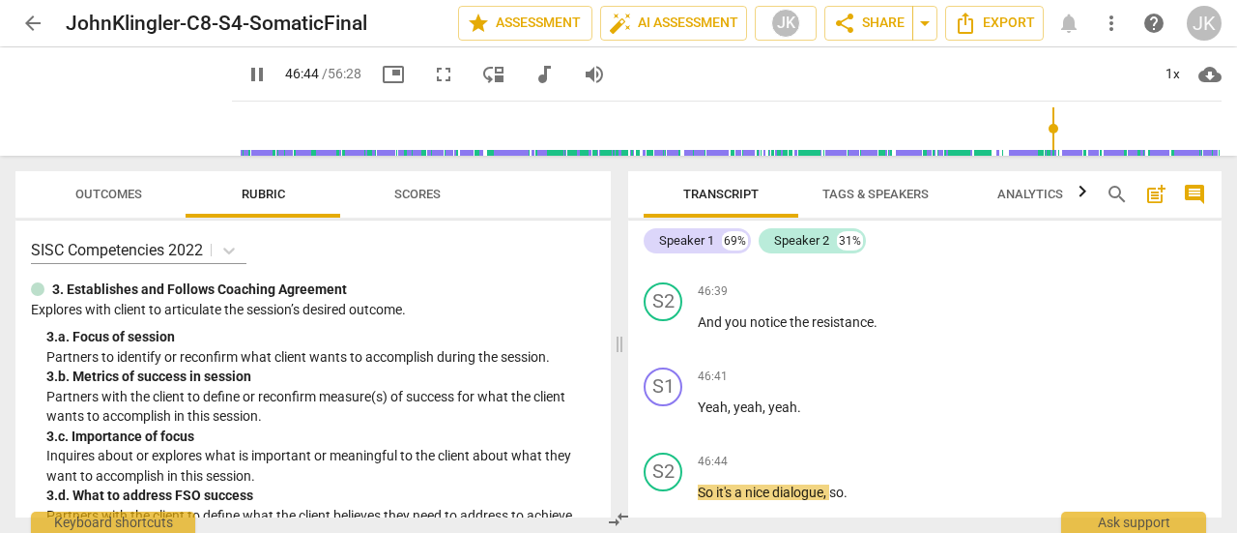
click at [432, 69] on span "fullscreen" at bounding box center [443, 74] width 23 height 23
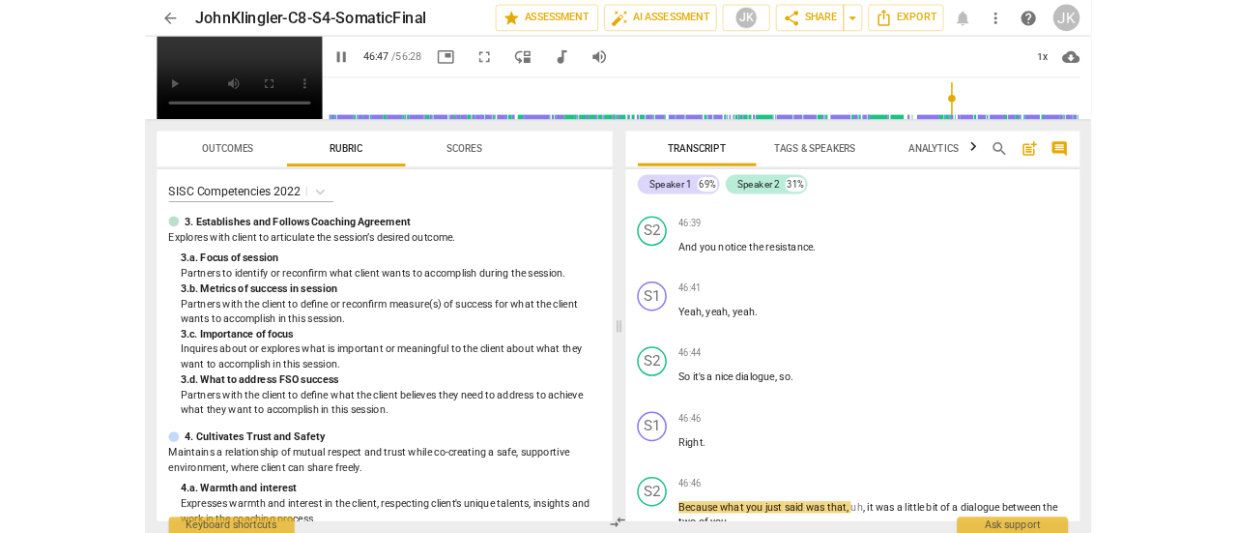
scroll to position [21098, 0]
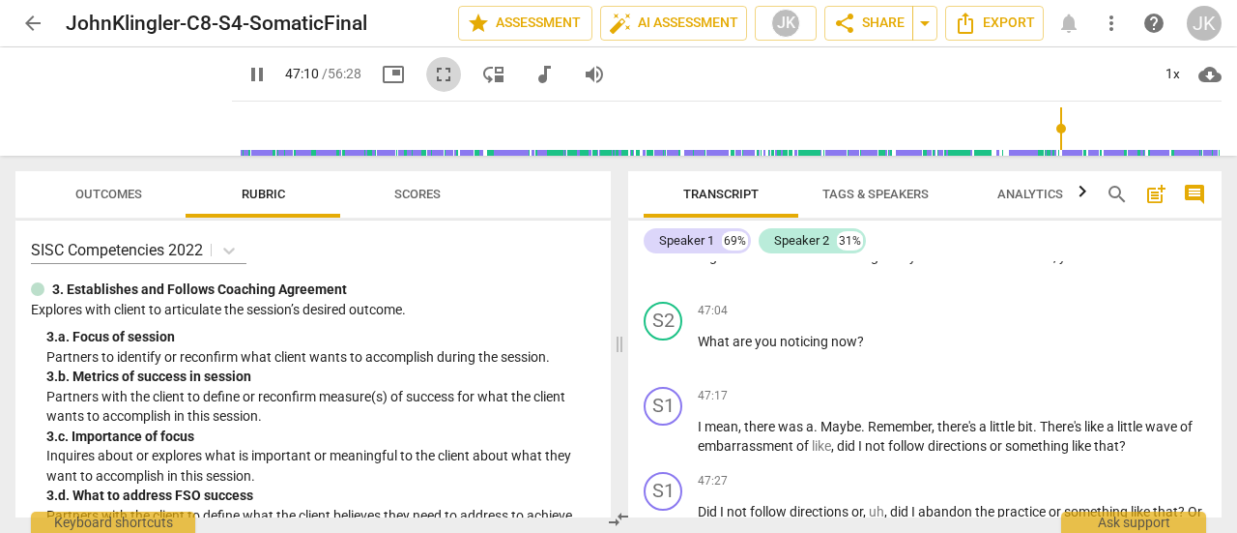
click at [432, 83] on span "fullscreen" at bounding box center [443, 74] width 23 height 23
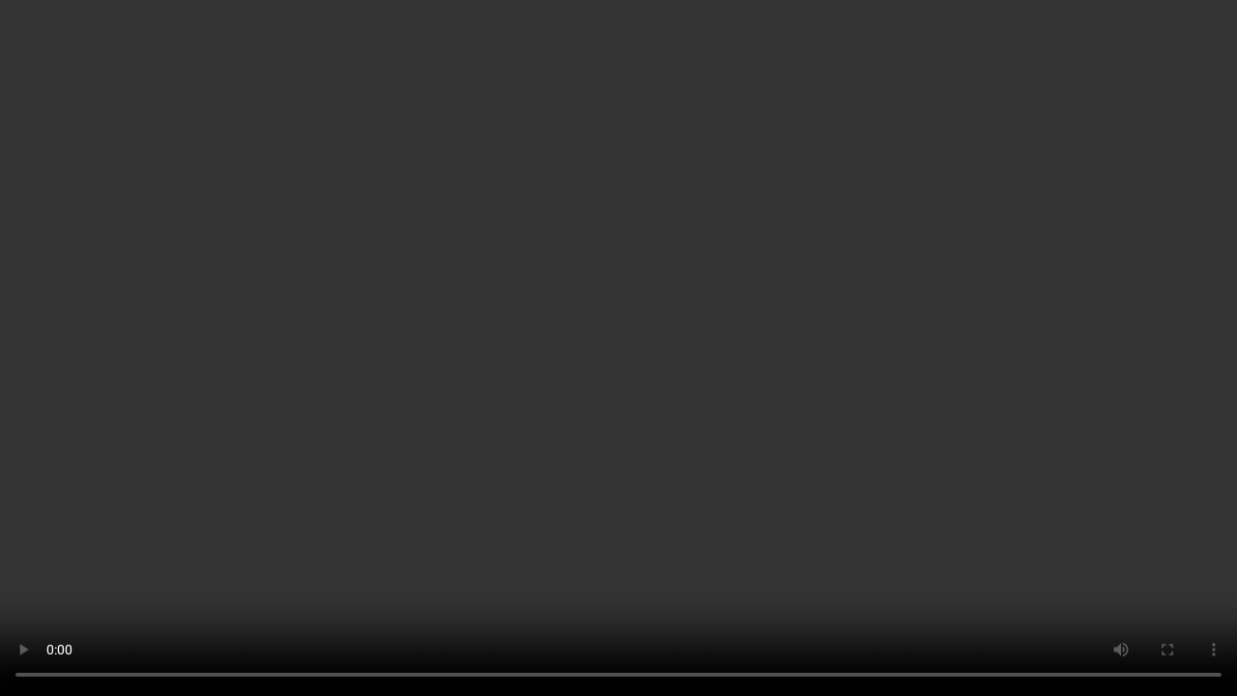
click at [454, 362] on video at bounding box center [618, 348] width 1237 height 696
type input "2867"
